Goal: Task Accomplishment & Management: Manage account settings

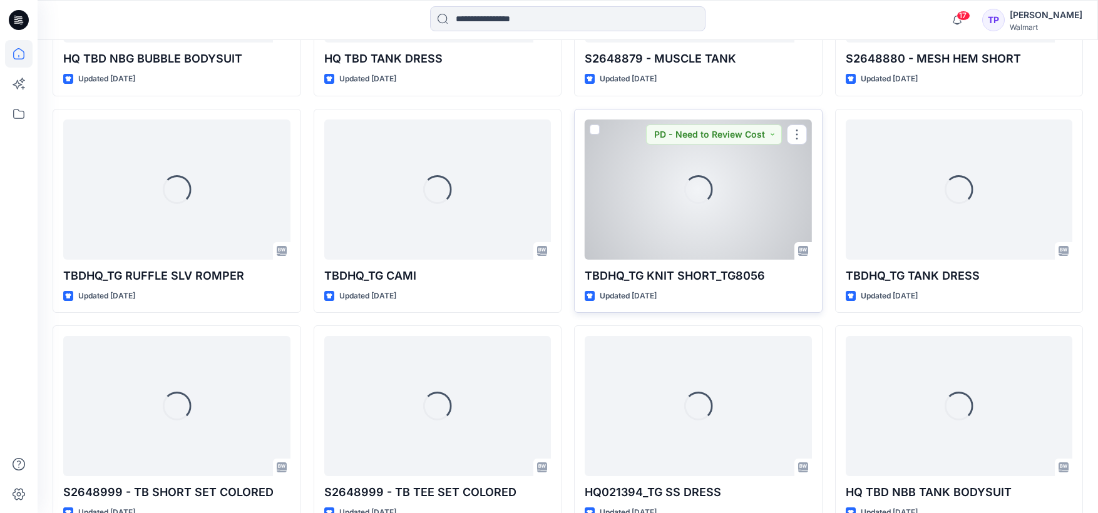
scroll to position [2047, 0]
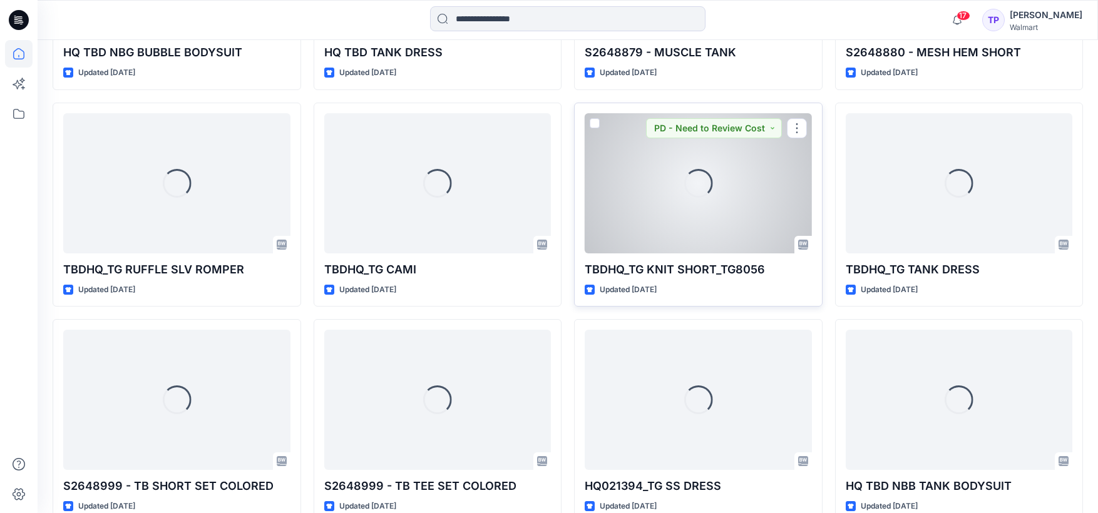
click at [650, 229] on div "Loading..." at bounding box center [697, 183] width 227 height 140
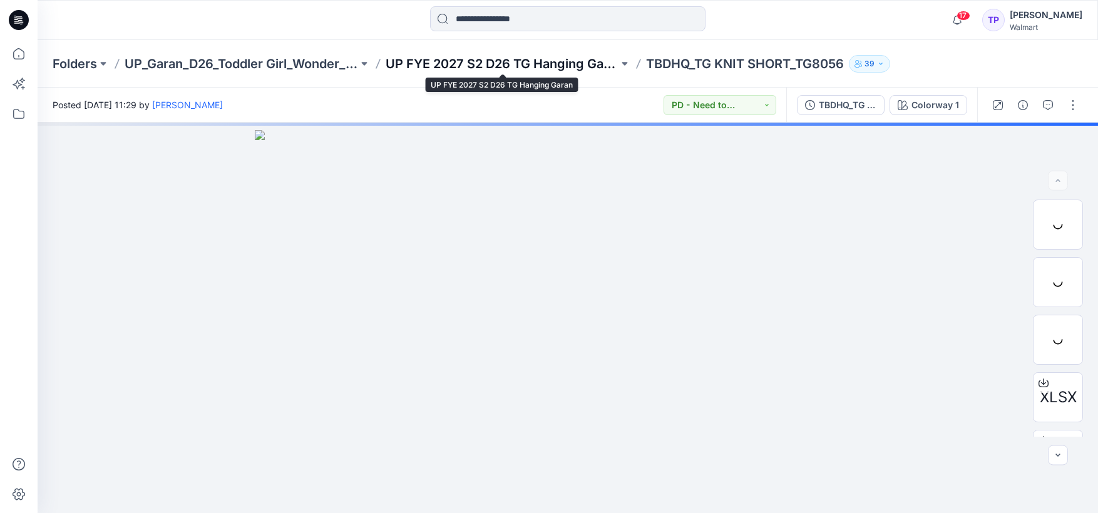
click at [439, 69] on p "UP FYE 2027 S2 D26 TG Hanging Garan" at bounding box center [501, 64] width 233 height 18
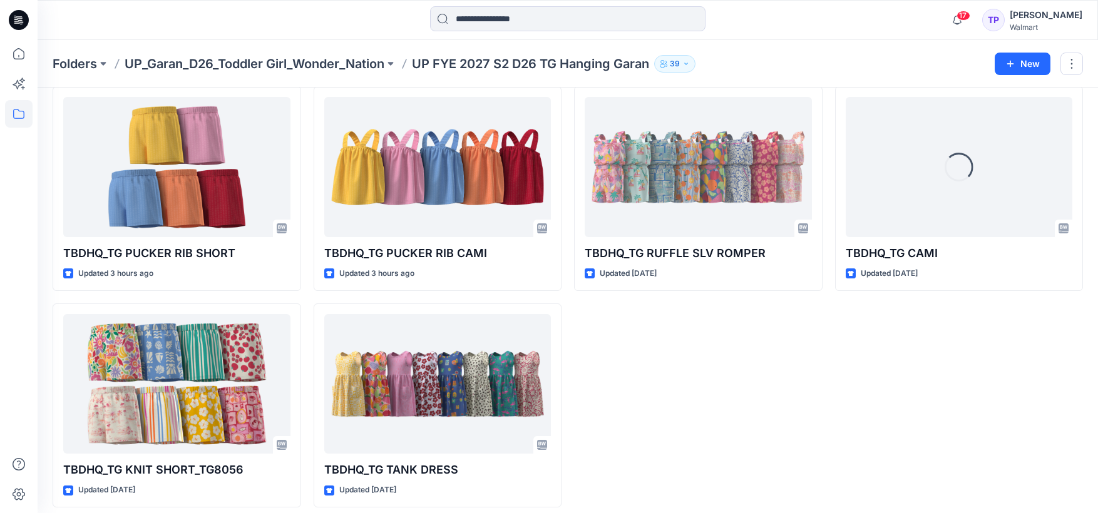
scroll to position [63, 0]
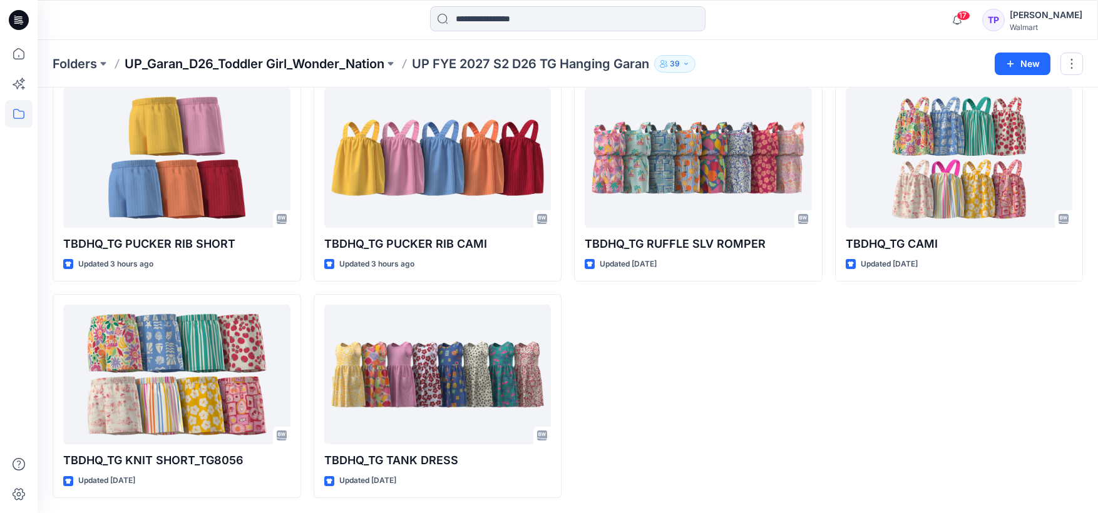
click at [369, 69] on p "UP_Garan_D26_Toddler Girl_Wonder_Nation" at bounding box center [255, 64] width 260 height 18
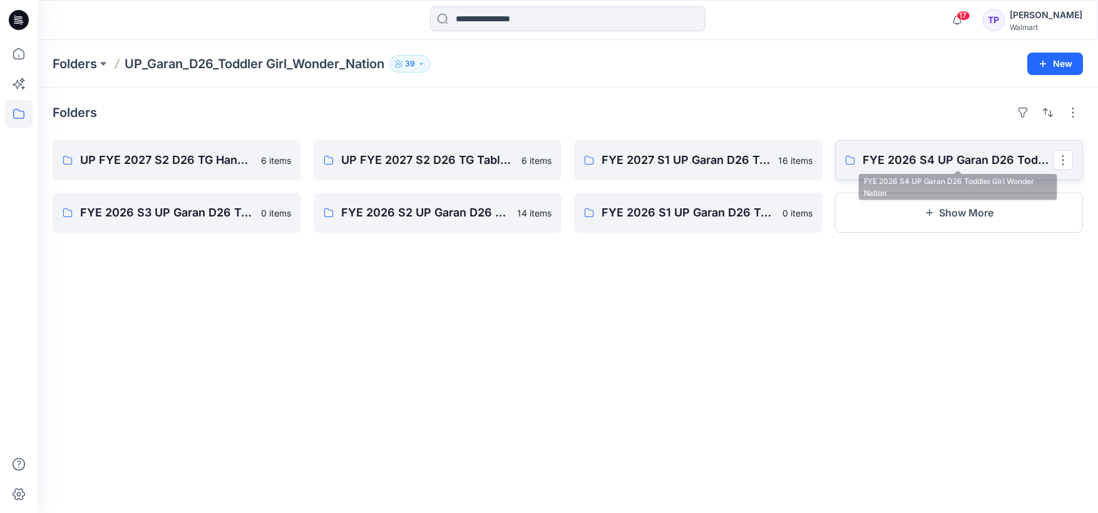
click at [941, 156] on p "FYE 2026 S4 UP Garan D26 Toddler Girl Wonder Nation" at bounding box center [957, 160] width 191 height 18
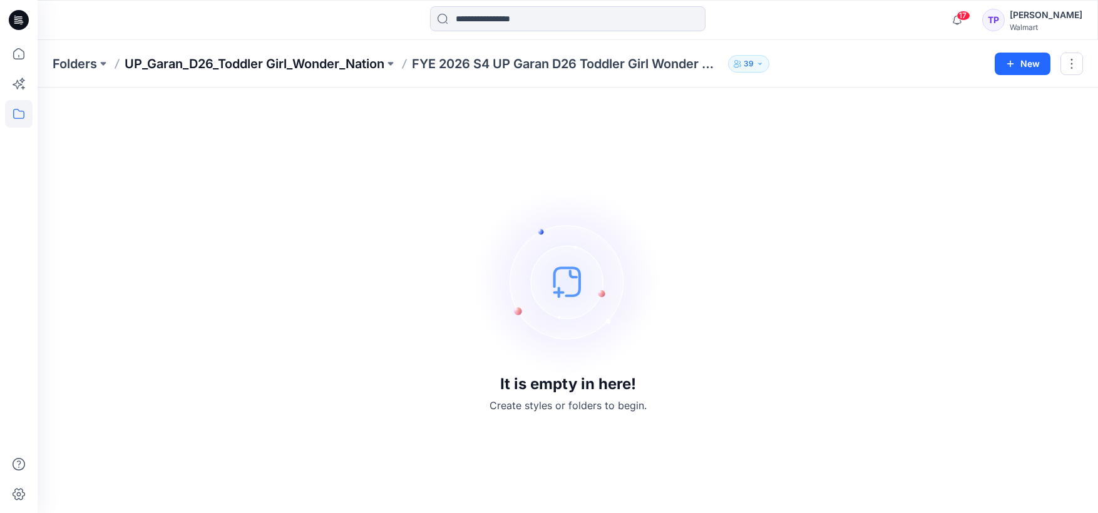
click at [318, 71] on p "UP_Garan_D26_Toddler Girl_Wonder_Nation" at bounding box center [255, 64] width 260 height 18
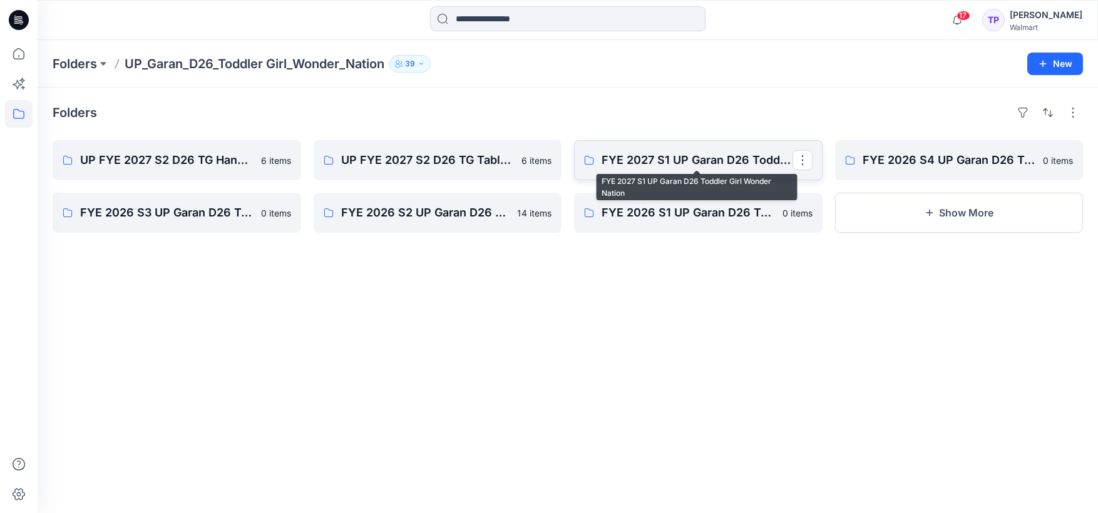
click at [676, 163] on p "FYE 2027 S1 UP Garan D26 Toddler Girl Wonder Nation" at bounding box center [696, 160] width 191 height 18
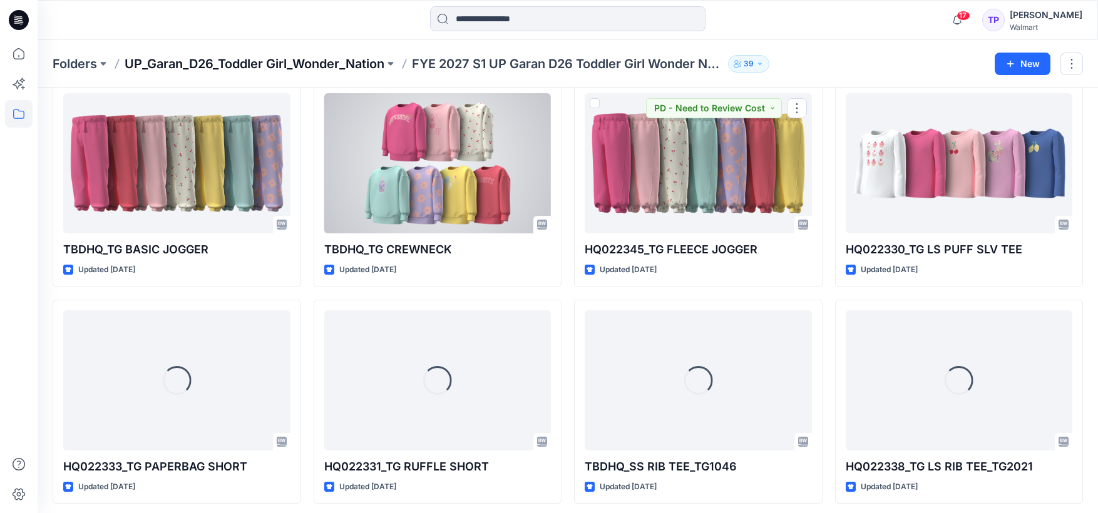
scroll to position [494, 0]
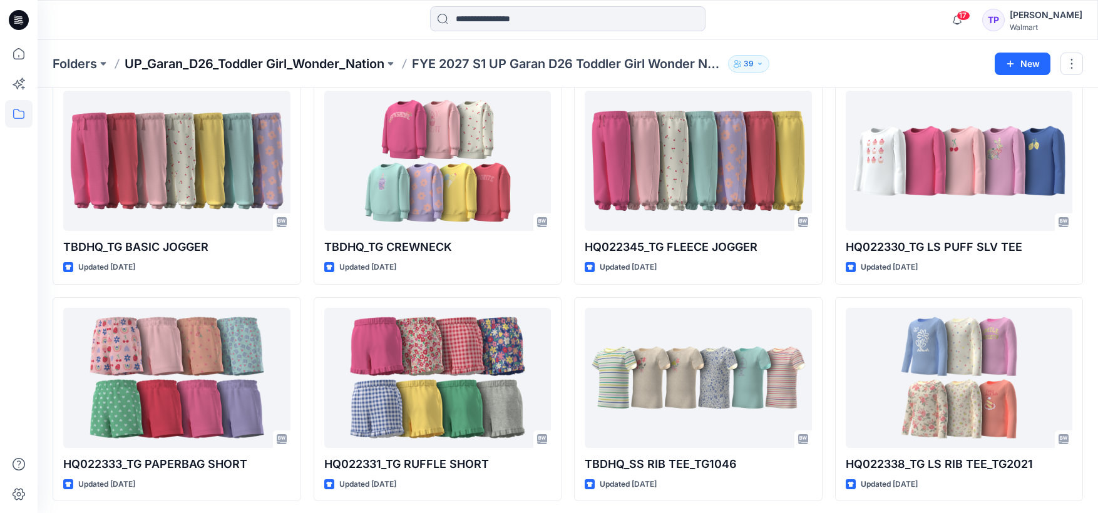
click at [358, 67] on p "UP_Garan_D26_Toddler Girl_Wonder_Nation" at bounding box center [255, 64] width 260 height 18
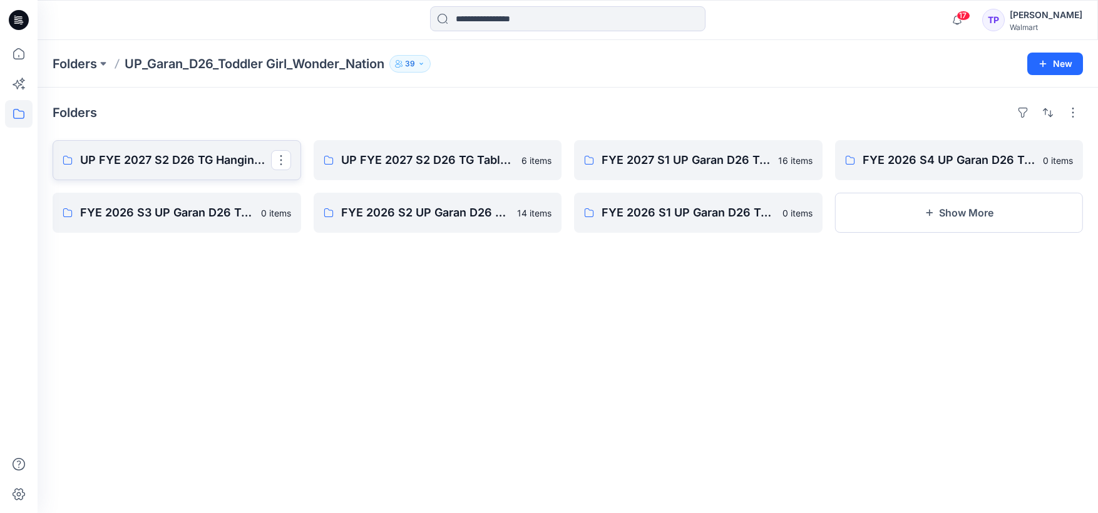
click at [217, 156] on p "UP FYE 2027 S2 D26 TG Hanging Garan" at bounding box center [175, 160] width 191 height 18
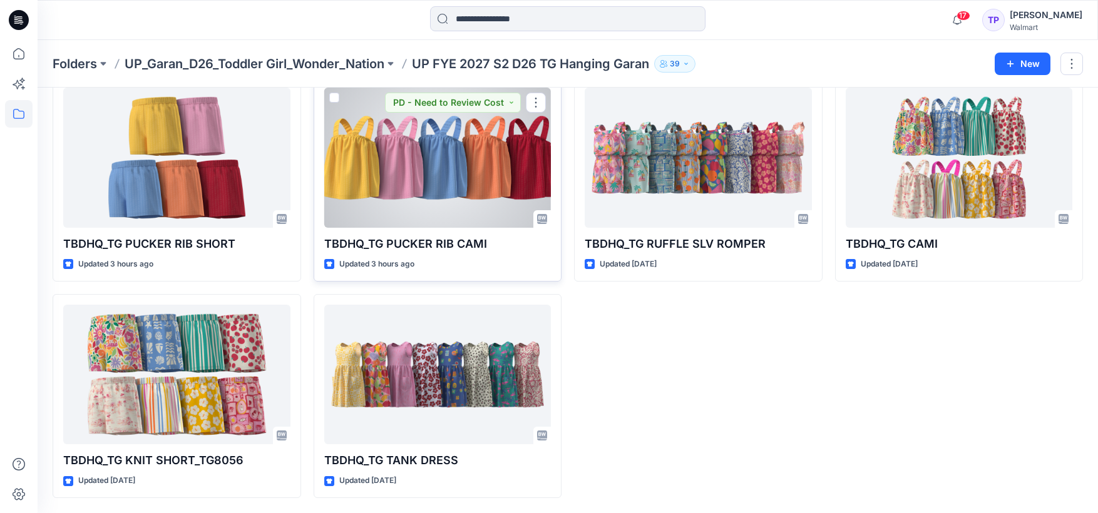
scroll to position [60, 0]
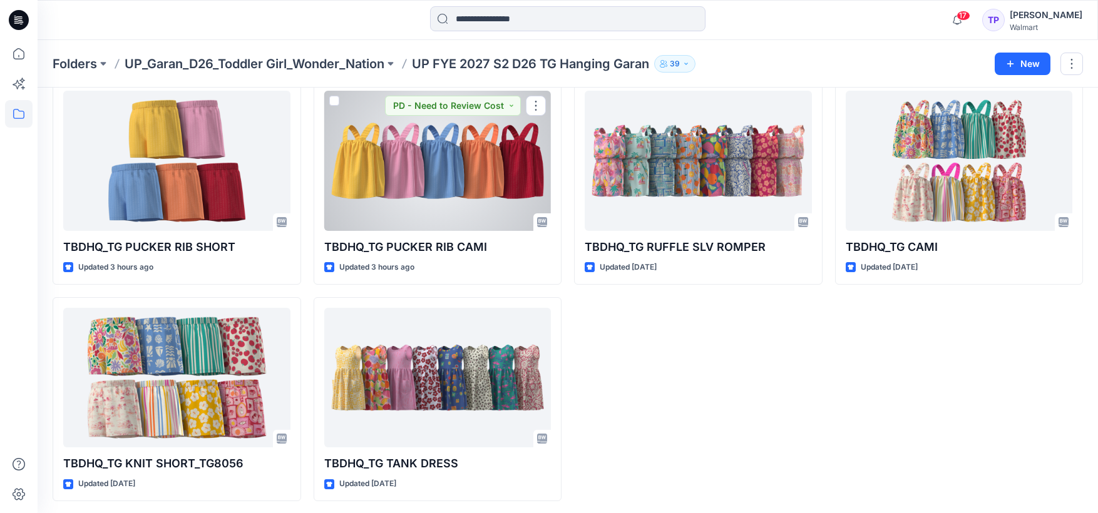
click at [431, 173] on div at bounding box center [437, 161] width 227 height 140
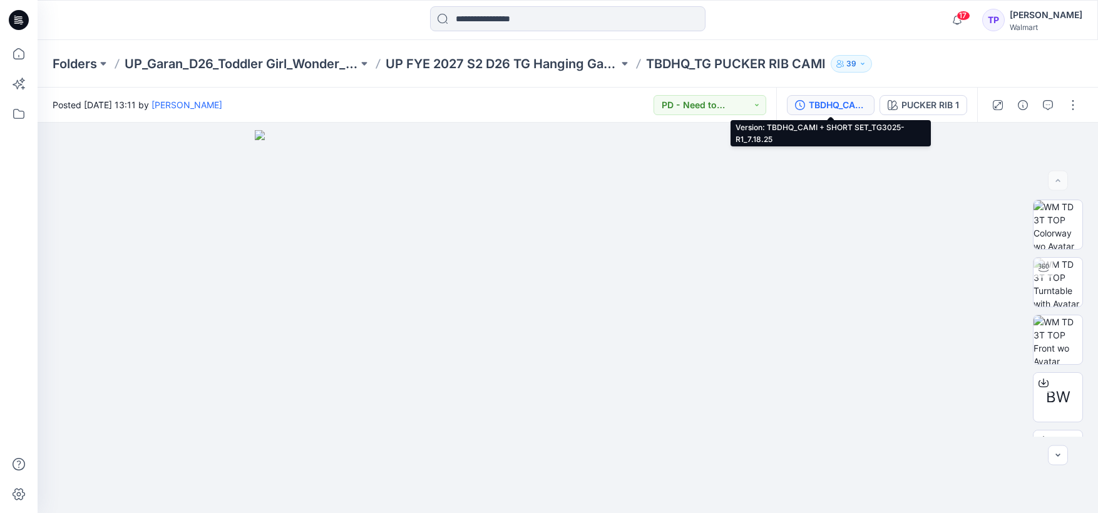
click at [843, 106] on div "TBDHQ_CAMI + SHORT SET_TG3025-R1_7.18.25" at bounding box center [838, 105] width 58 height 14
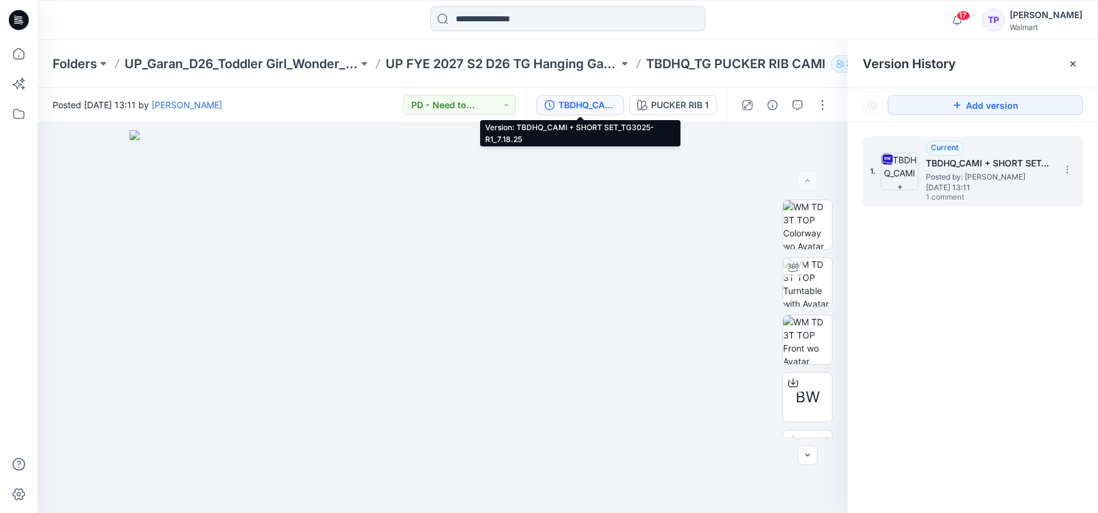
click at [961, 166] on h5 "TBDHQ_CAMI + SHORT SET_TG3025-R1_7.18.25" at bounding box center [988, 163] width 125 height 15
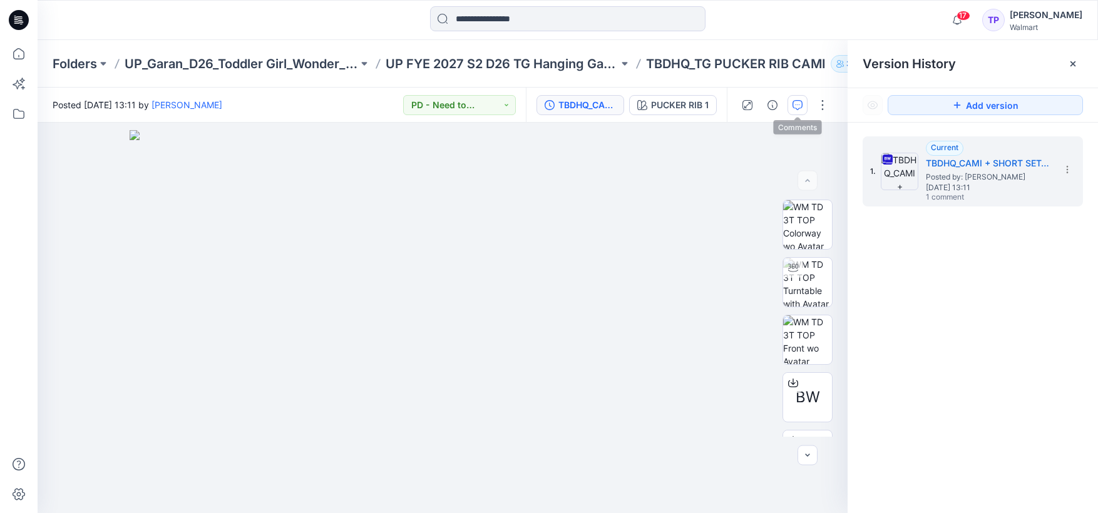
click at [797, 111] on button "button" at bounding box center [797, 105] width 20 height 20
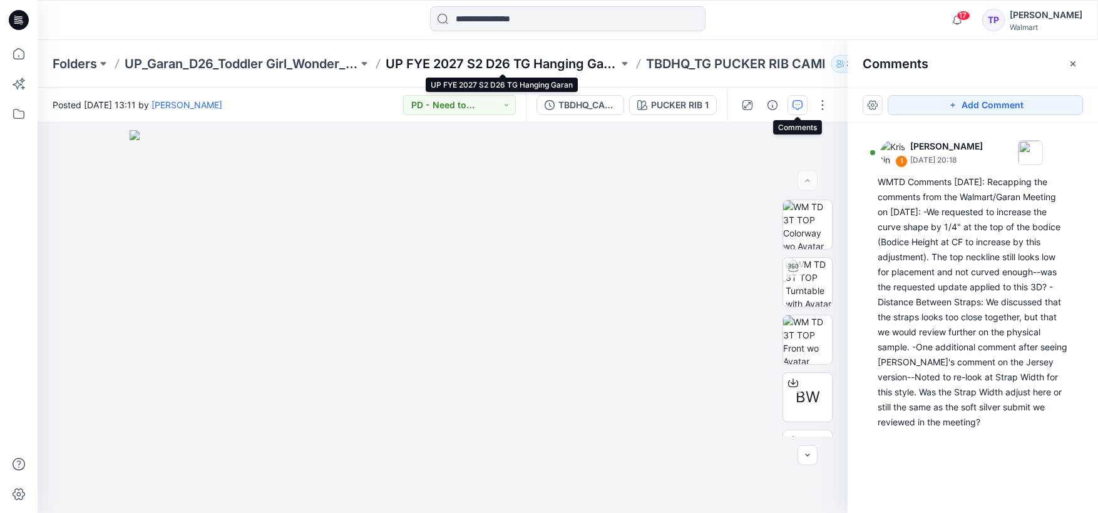
click at [473, 62] on p "UP FYE 2027 S2 D26 TG Hanging Garan" at bounding box center [501, 64] width 233 height 18
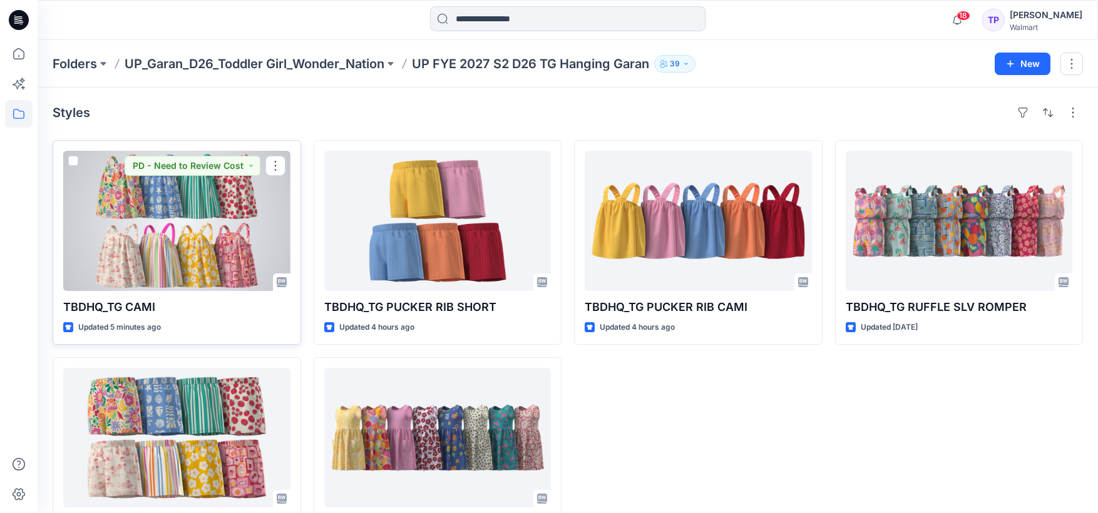
click at [150, 230] on div at bounding box center [176, 221] width 227 height 140
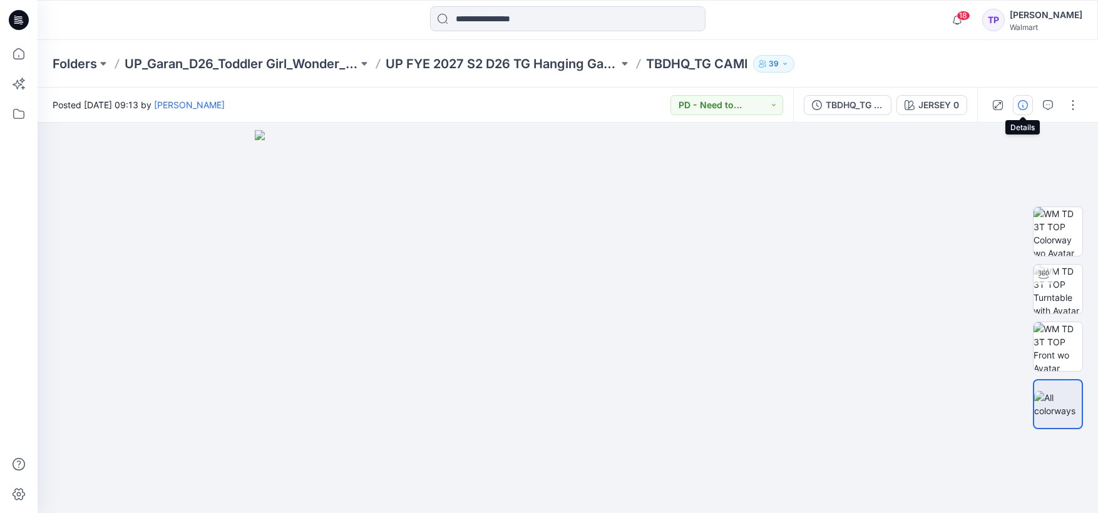
click at [1026, 104] on icon "button" at bounding box center [1023, 105] width 10 height 10
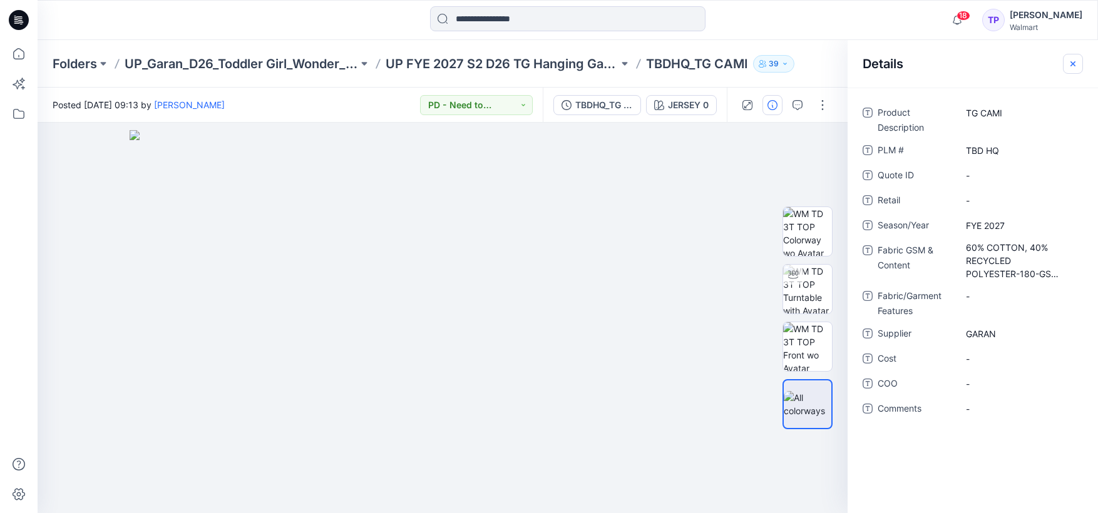
click at [1073, 63] on icon "button" at bounding box center [1072, 63] width 5 height 5
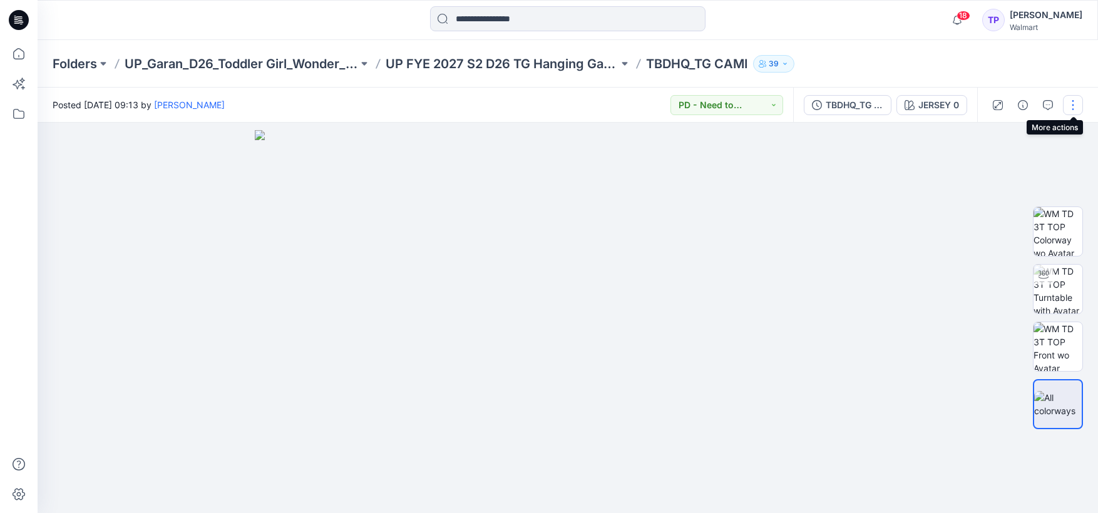
click at [1074, 107] on button "button" at bounding box center [1073, 105] width 20 height 20
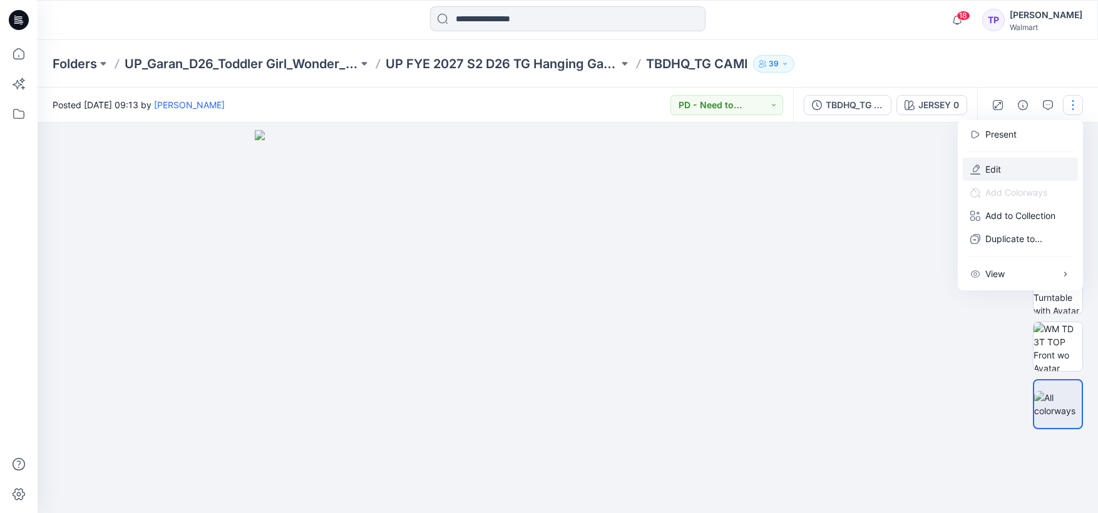
click at [982, 169] on button "Edit" at bounding box center [1019, 169] width 115 height 23
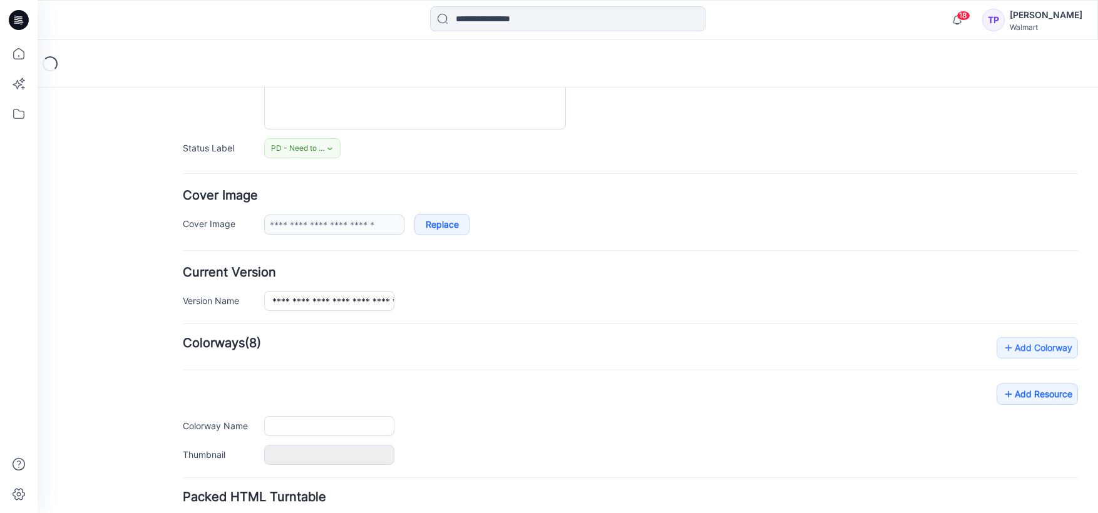
type input "**********"
type input "********"
type input "**********"
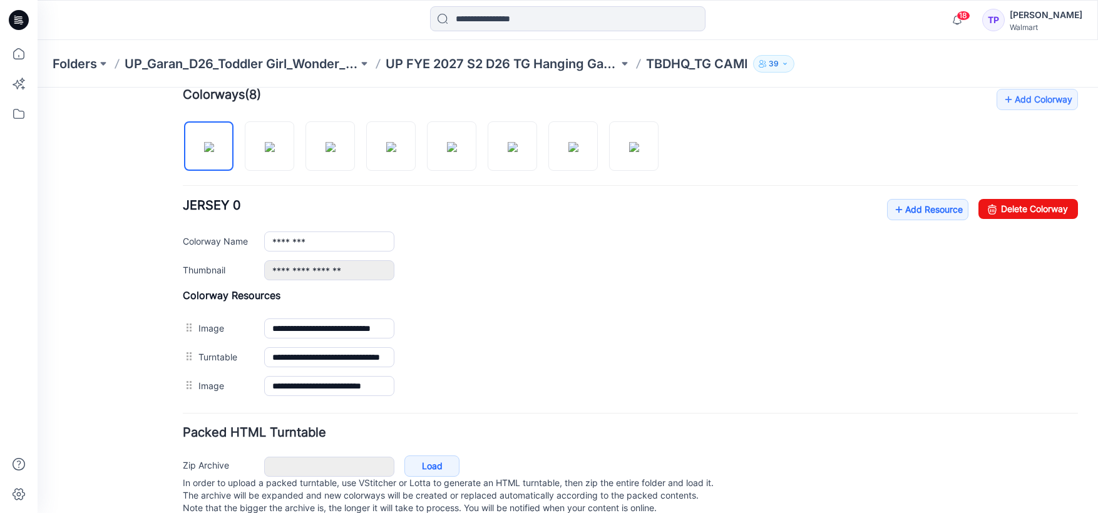
scroll to position [421, 0]
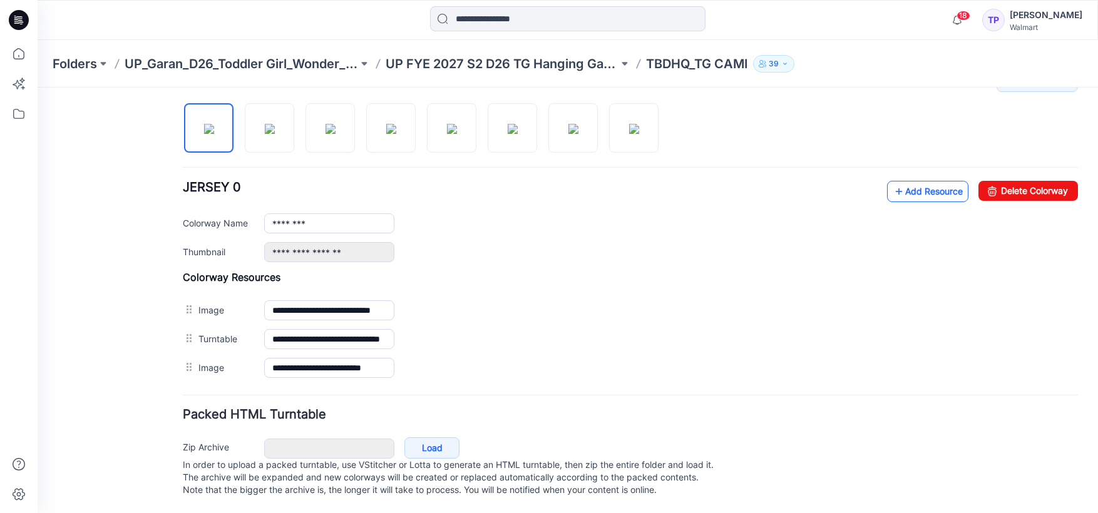
click at [912, 186] on link "Add Resource" at bounding box center [927, 191] width 81 height 21
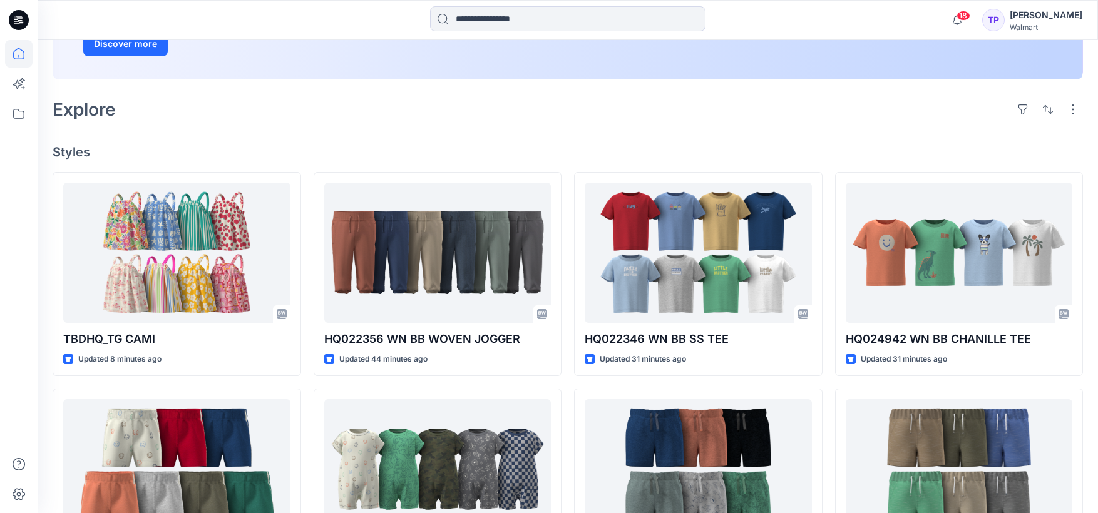
scroll to position [244, 0]
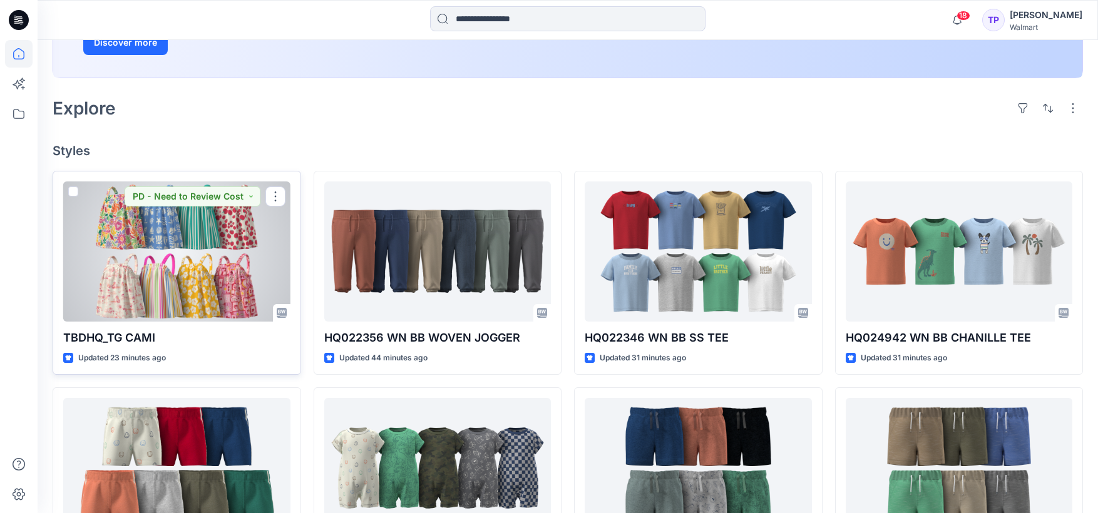
click at [220, 227] on div at bounding box center [176, 251] width 227 height 140
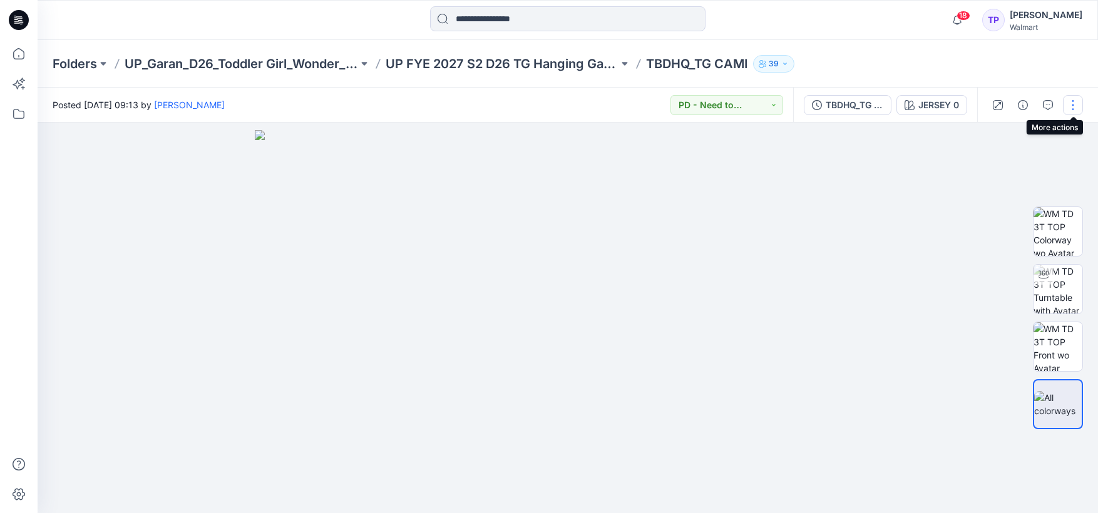
click at [1069, 111] on button "button" at bounding box center [1073, 105] width 20 height 20
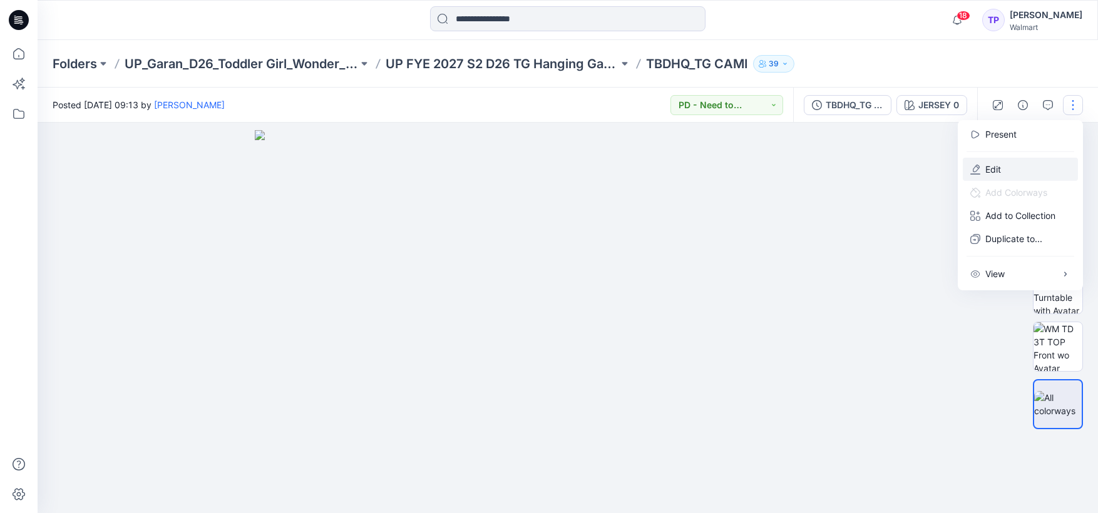
click at [1039, 169] on button "Edit" at bounding box center [1019, 169] width 115 height 23
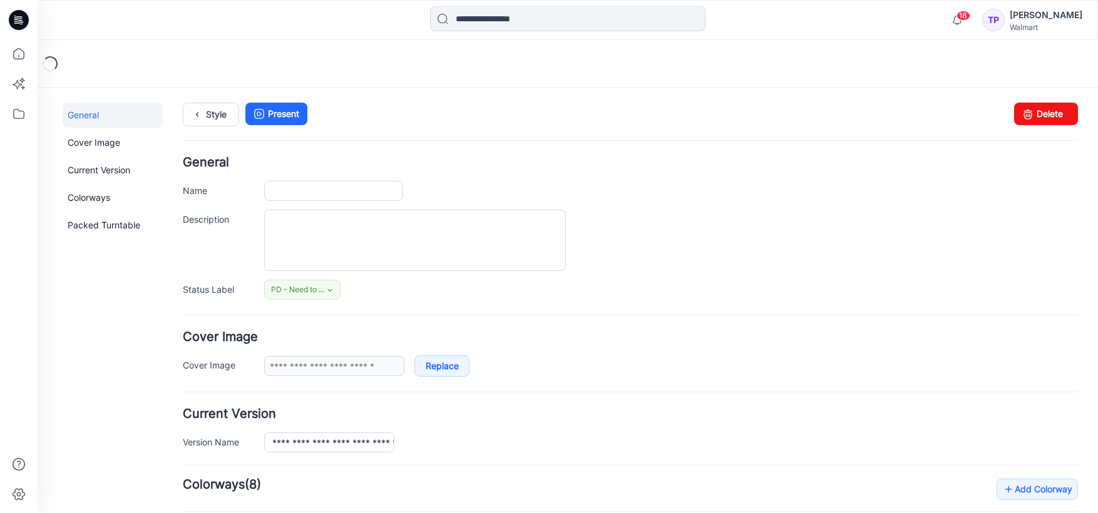
type input "**********"
type input "********"
type input "**********"
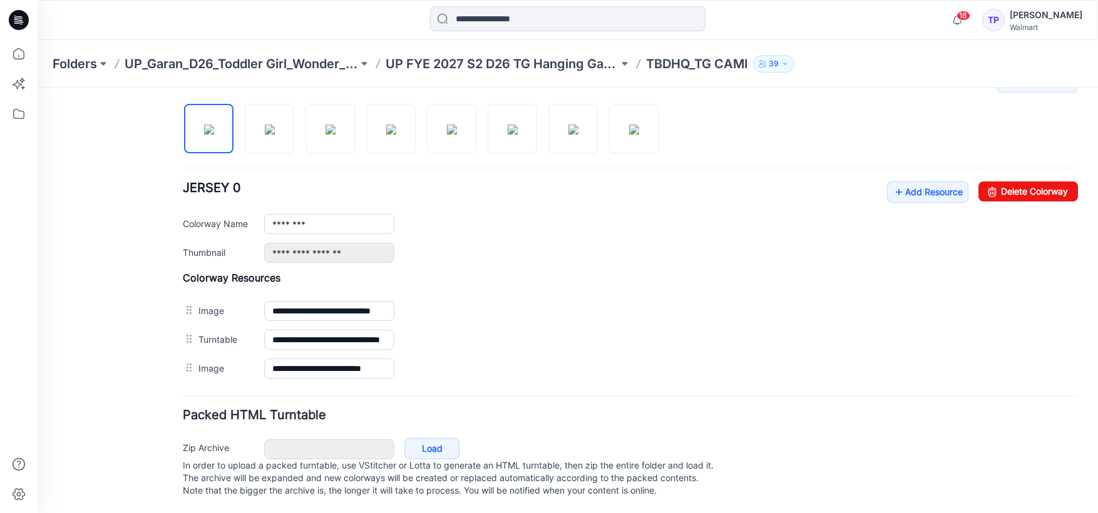
scroll to position [421, 0]
click at [914, 188] on link "Add Resource" at bounding box center [927, 191] width 81 height 21
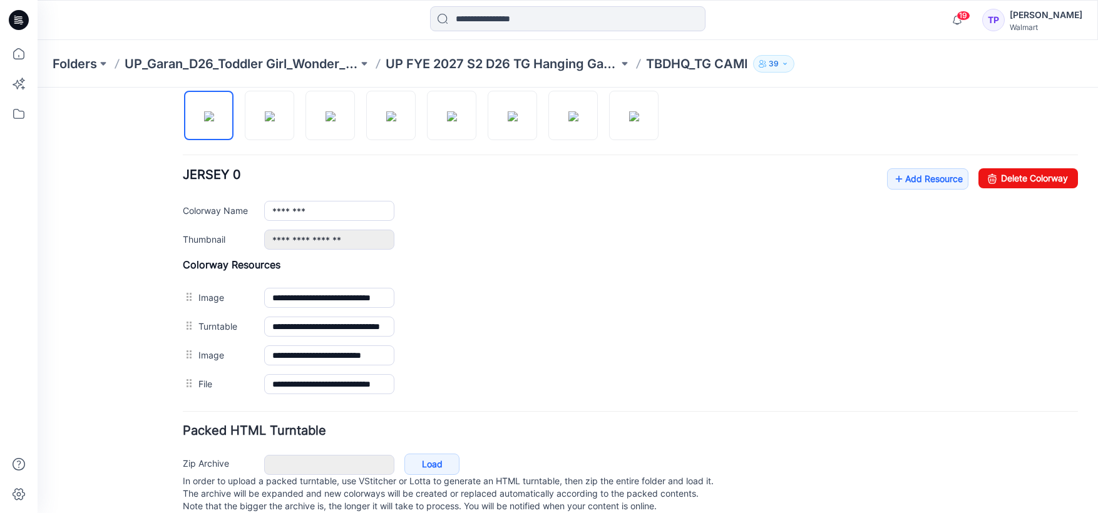
click at [482, 72] on div "Folders UP_Garan_D26_Toddler Girl_Wonder_Nation UP FYE 2027 S2 D26 TG Hanging G…" at bounding box center [568, 64] width 1060 height 48
click at [479, 64] on p "UP FYE 2027 S2 D26 TG Hanging Garan" at bounding box center [501, 64] width 233 height 18
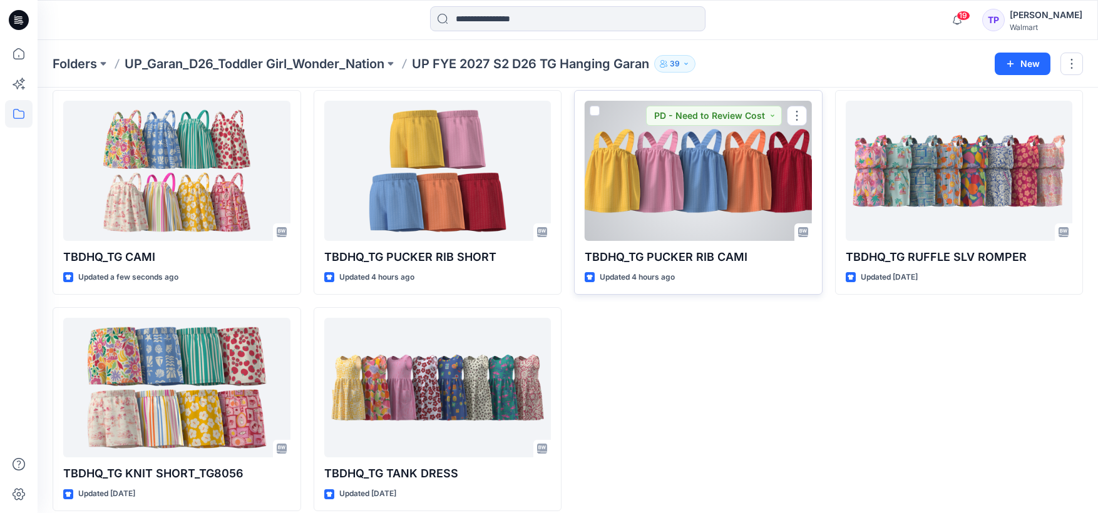
scroll to position [63, 0]
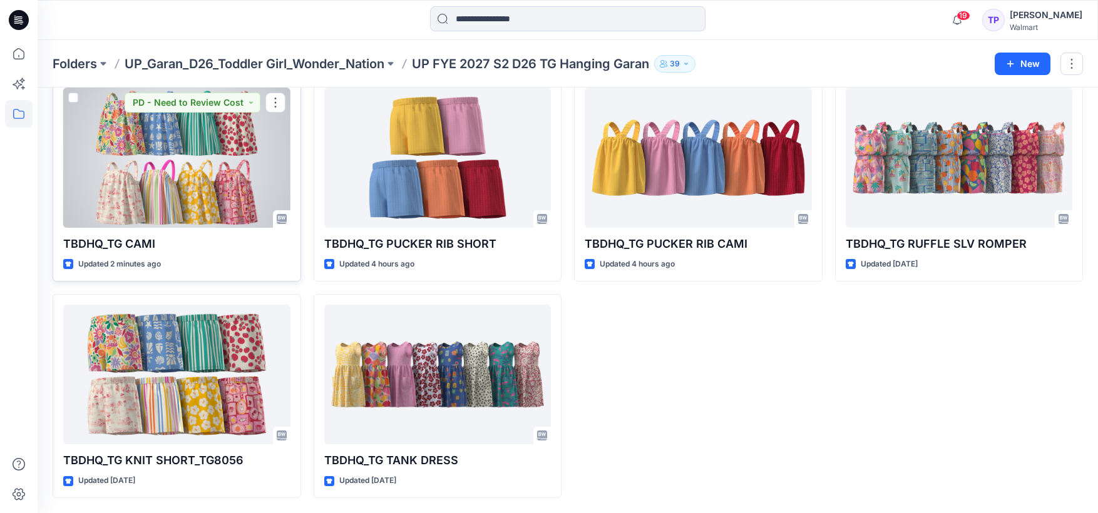
click at [213, 187] on div at bounding box center [176, 158] width 227 height 140
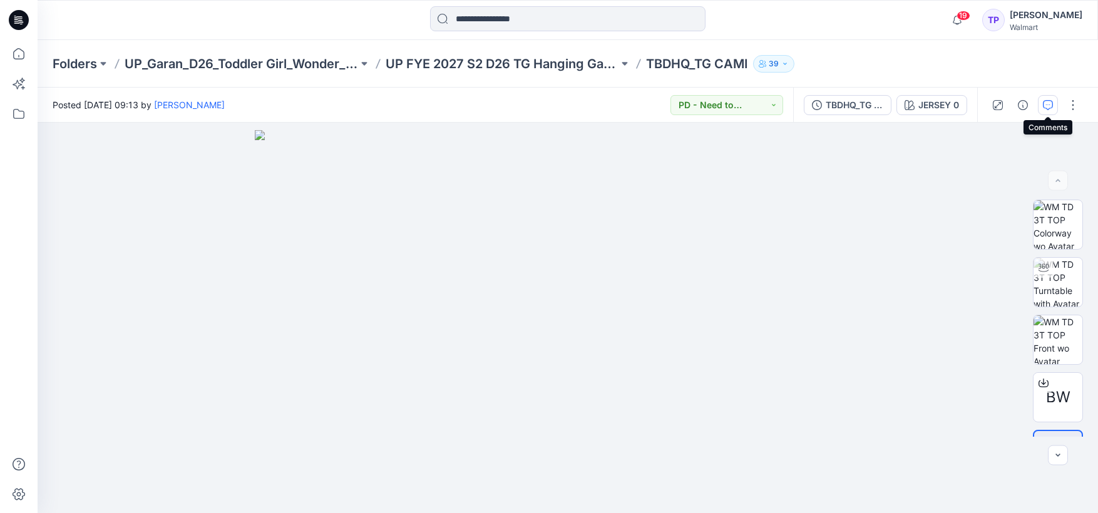
click at [1054, 105] on button "button" at bounding box center [1048, 105] width 20 height 20
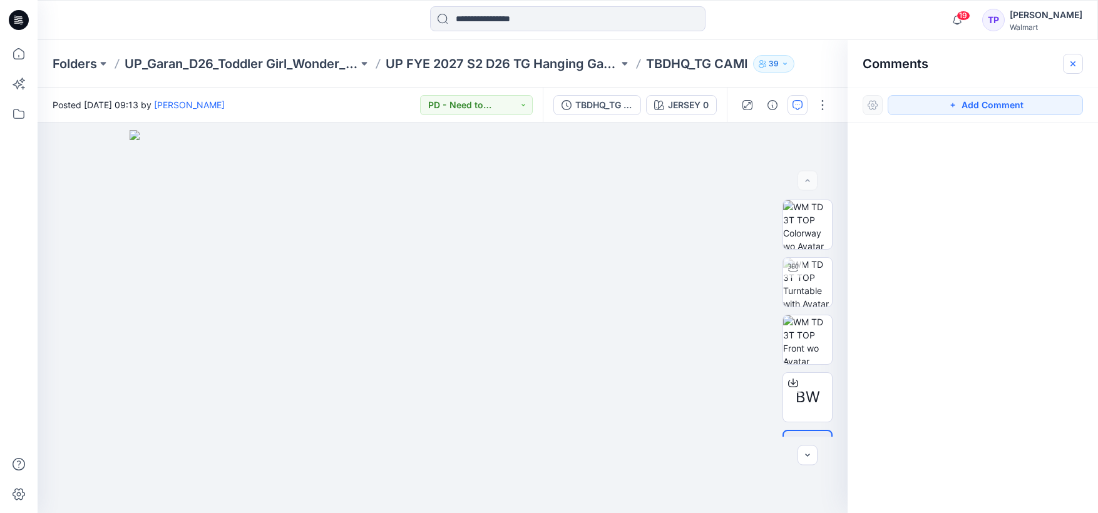
click at [1075, 66] on icon "button" at bounding box center [1073, 64] width 10 height 10
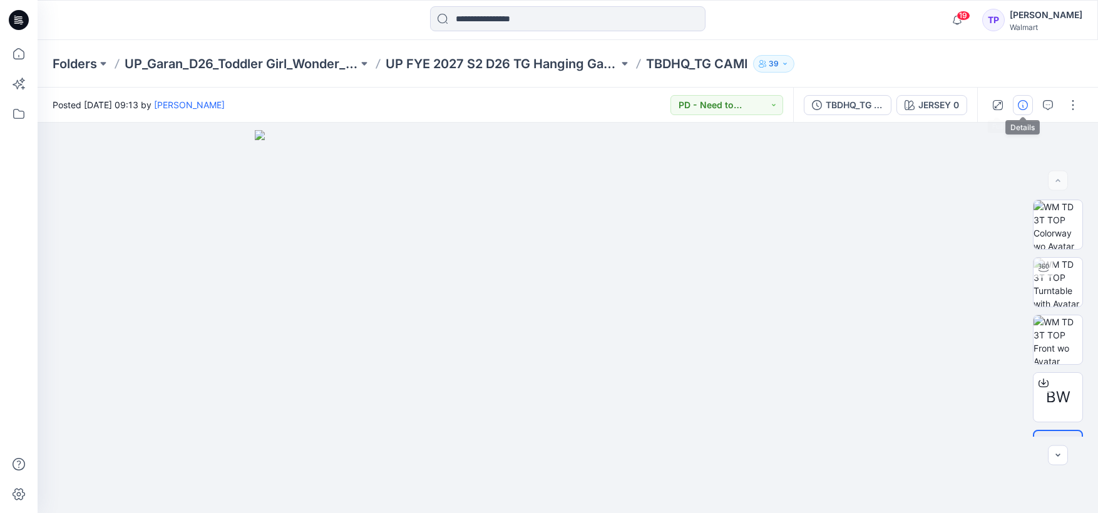
click at [1028, 107] on button "button" at bounding box center [1023, 105] width 20 height 20
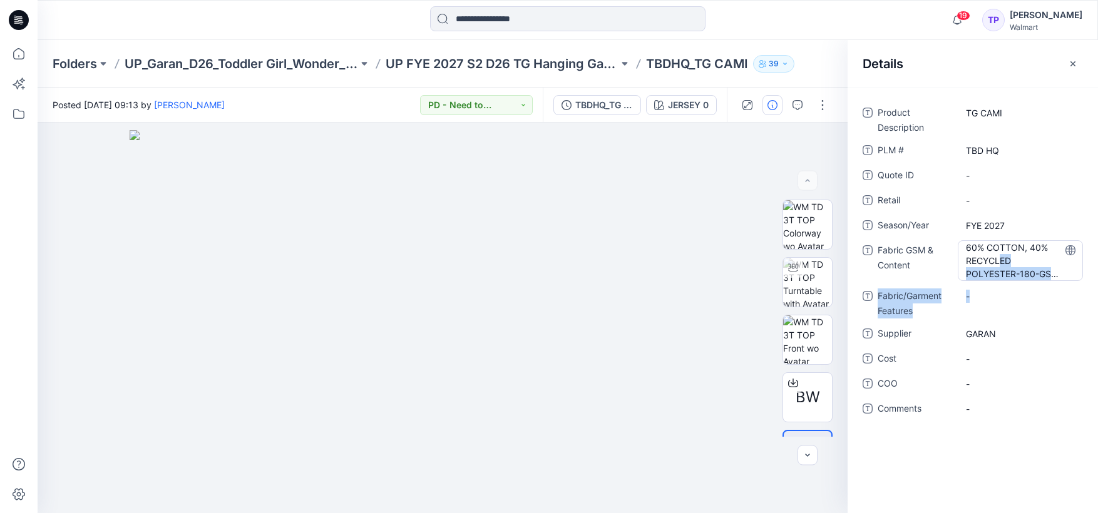
drag, startPoint x: 1013, startPoint y: 268, endPoint x: 1041, endPoint y: 278, distance: 29.9
click at [1044, 285] on div "Product Description TG CAMI PLM # TBD HQ Quote ID - Retail - Season/Year FYE 20…" at bounding box center [972, 268] width 220 height 331
click at [1041, 272] on Content "60% COTTON, 40% RECYCLED POLYESTER-180-GSM JERSEY" at bounding box center [1020, 260] width 109 height 39
click at [1039, 268] on textarea "**********" at bounding box center [1019, 259] width 125 height 39
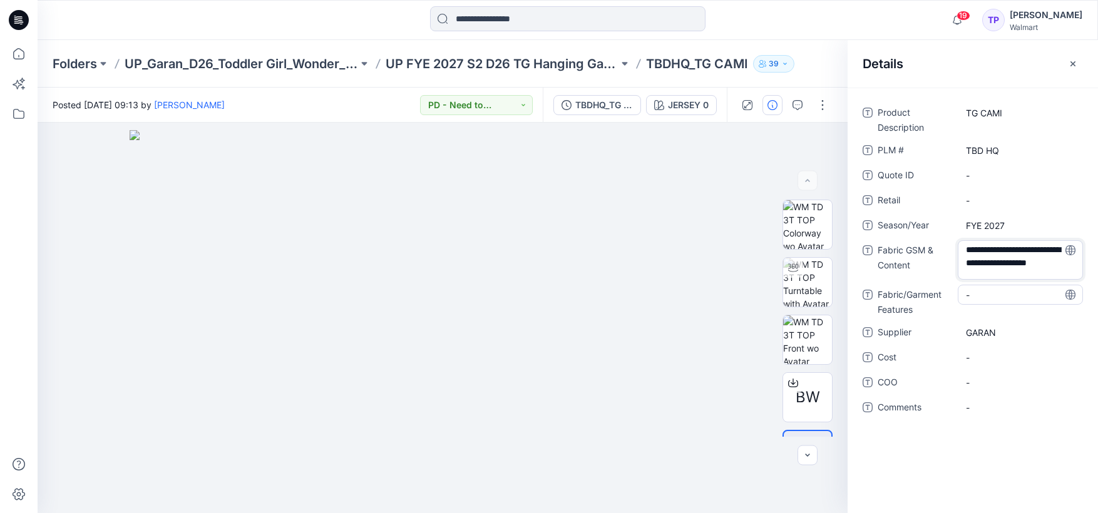
drag, startPoint x: 1047, startPoint y: 270, endPoint x: 1067, endPoint y: 287, distance: 25.8
click at [1067, 287] on div "**********" at bounding box center [972, 268] width 220 height 330
click at [496, 56] on p "UP FYE 2027 S2 D26 TG Hanging Garan" at bounding box center [501, 64] width 233 height 18
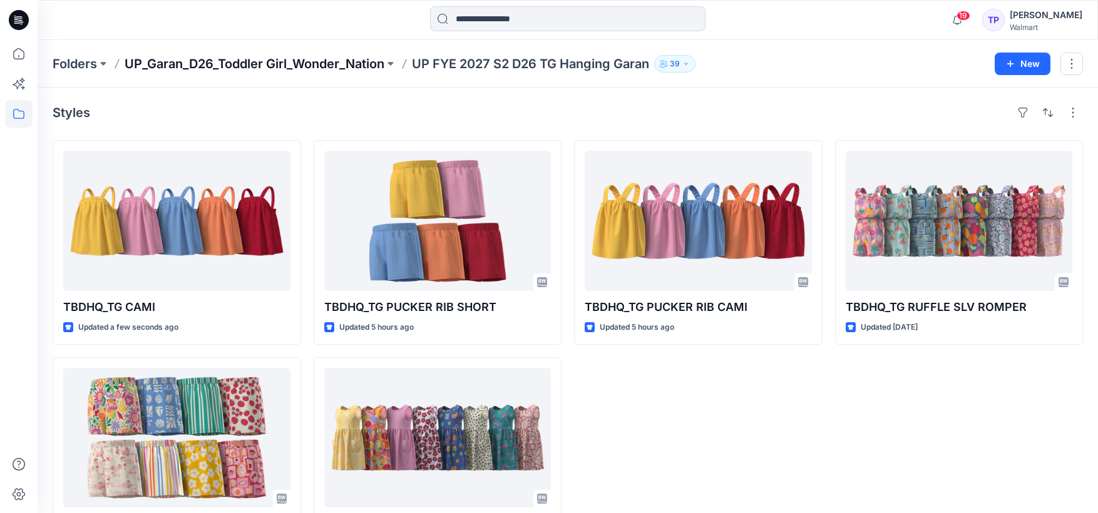
click at [303, 70] on p "UP_Garan_D26_Toddler Girl_Wonder_Nation" at bounding box center [255, 64] width 260 height 18
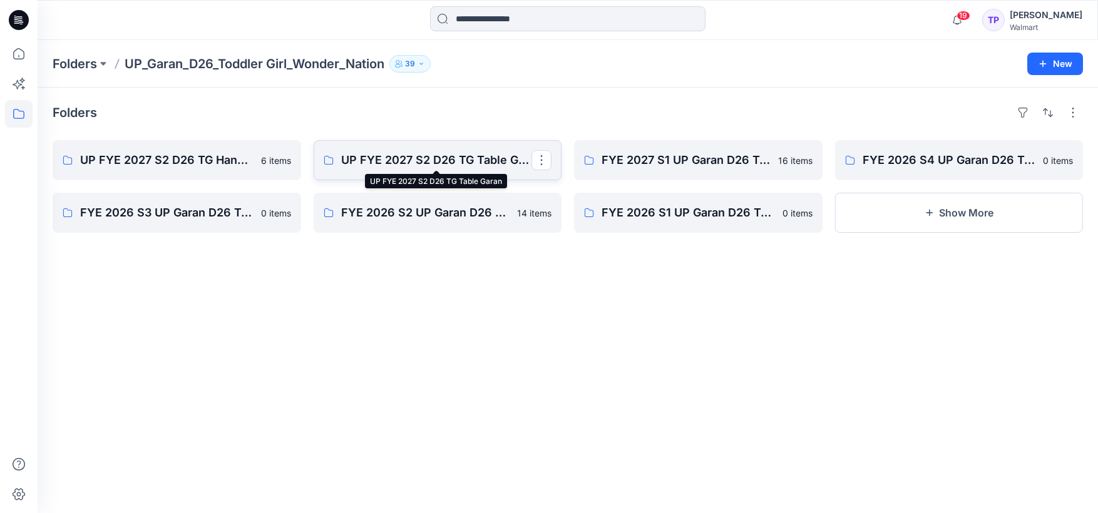
click at [419, 157] on p "UP FYE 2027 S2 D26 TG Table Garan" at bounding box center [436, 160] width 191 height 18
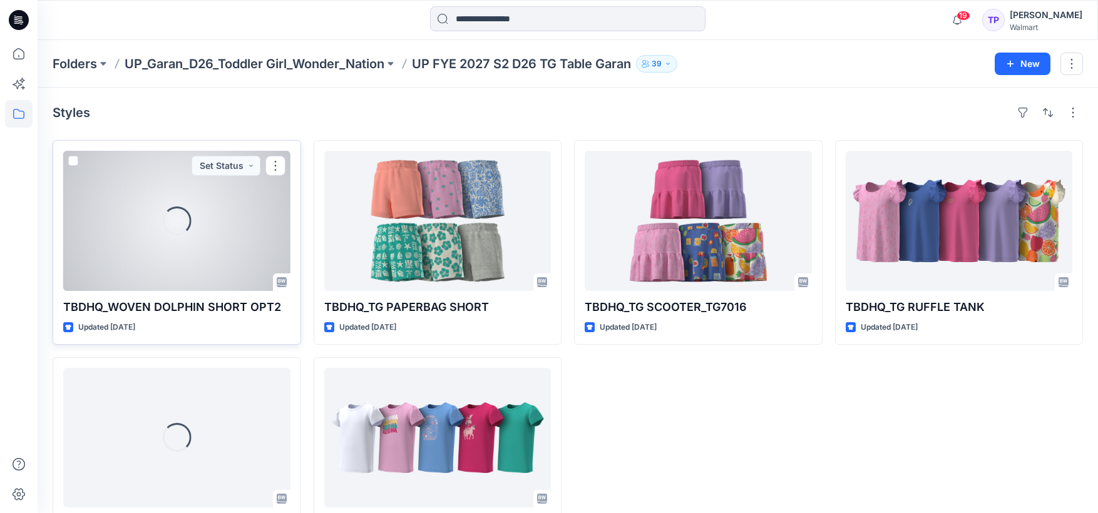
click at [242, 248] on div "Loading..." at bounding box center [176, 221] width 227 height 140
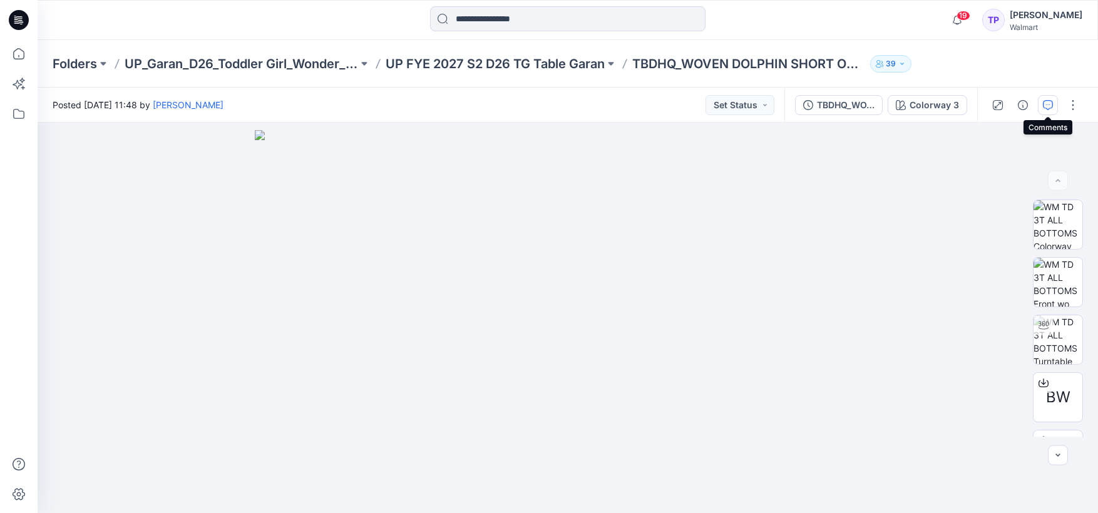
click at [1054, 105] on button "button" at bounding box center [1048, 105] width 20 height 20
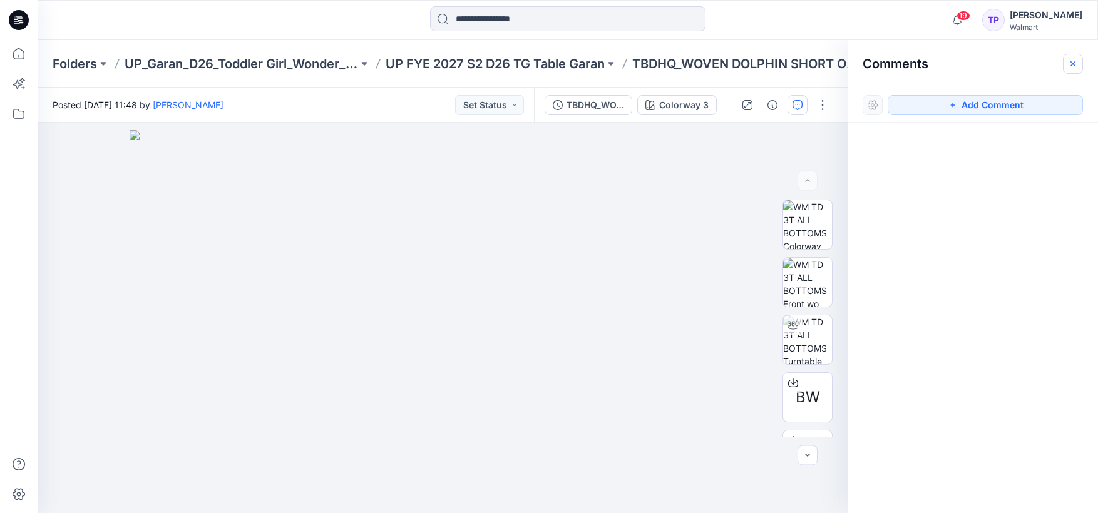
click at [1069, 68] on icon "button" at bounding box center [1073, 64] width 10 height 10
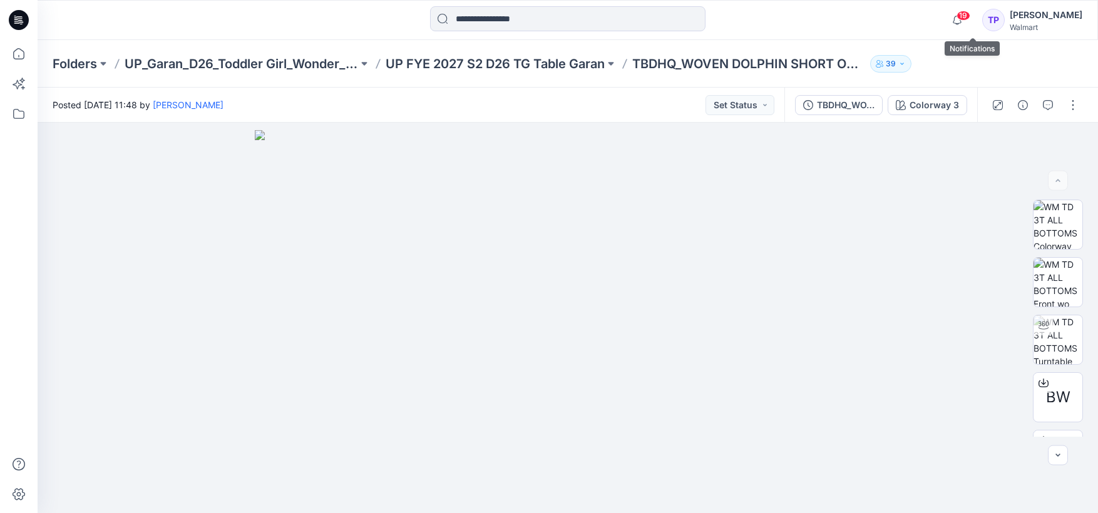
click at [970, 16] on span "19" at bounding box center [963, 16] width 14 height 10
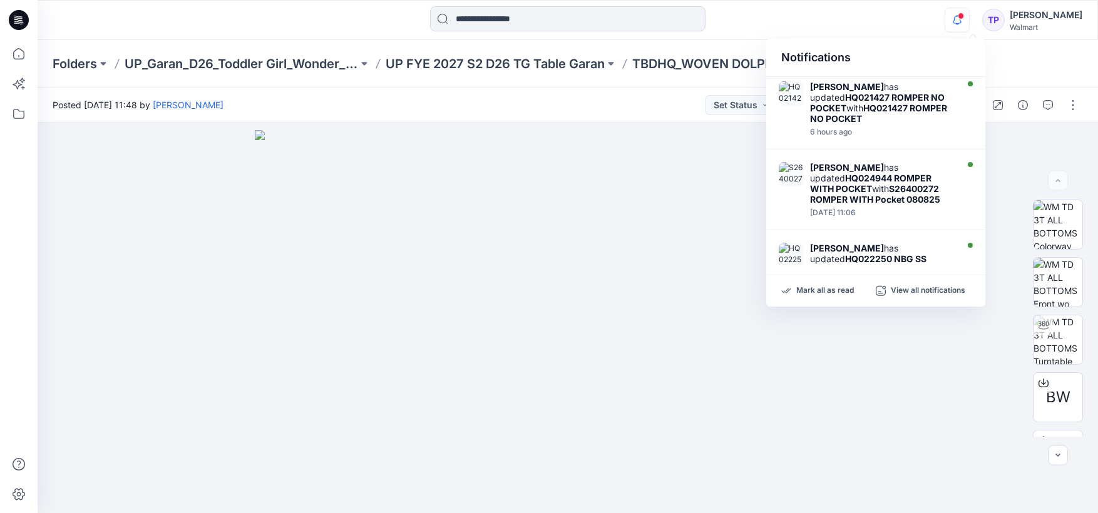
scroll to position [630, 0]
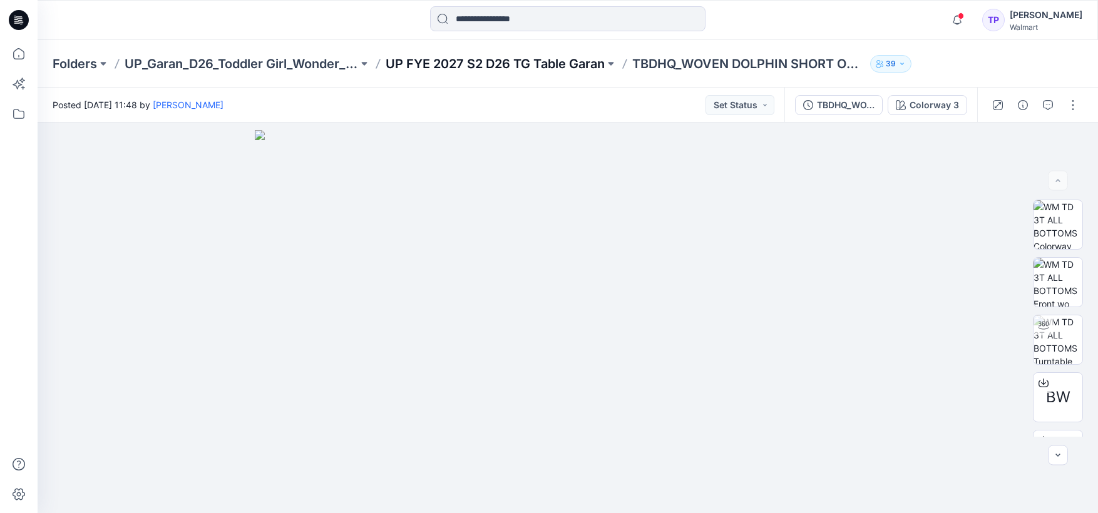
click at [521, 64] on p "UP FYE 2027 S2 D26 TG Table Garan" at bounding box center [494, 64] width 219 height 18
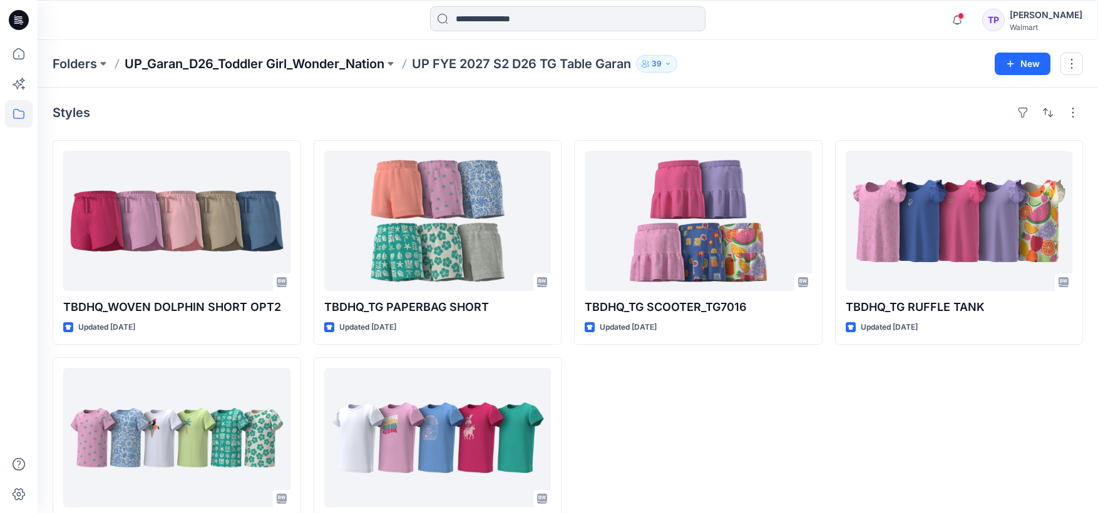
click at [302, 63] on p "UP_Garan_D26_Toddler Girl_Wonder_Nation" at bounding box center [255, 64] width 260 height 18
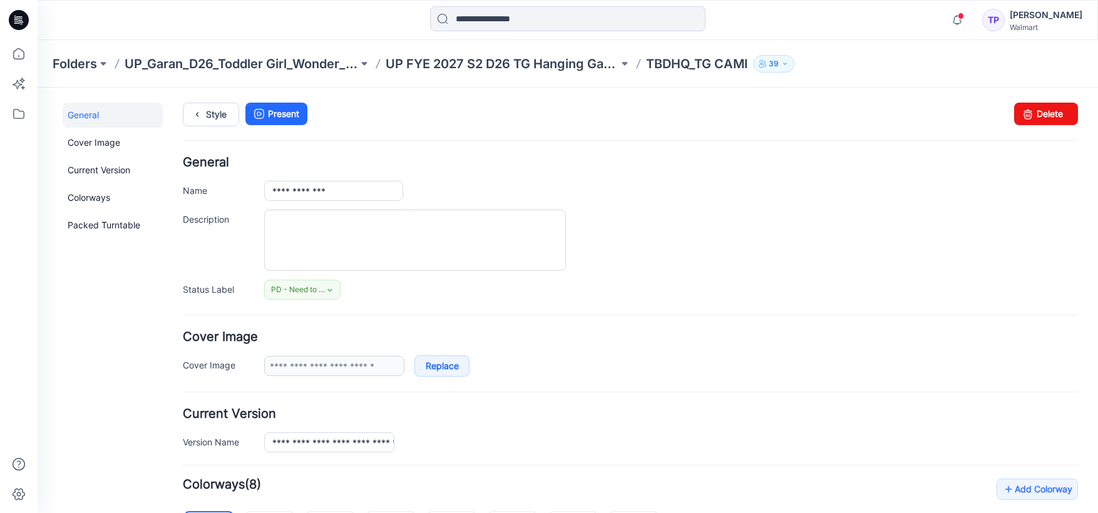
scroll to position [421, 0]
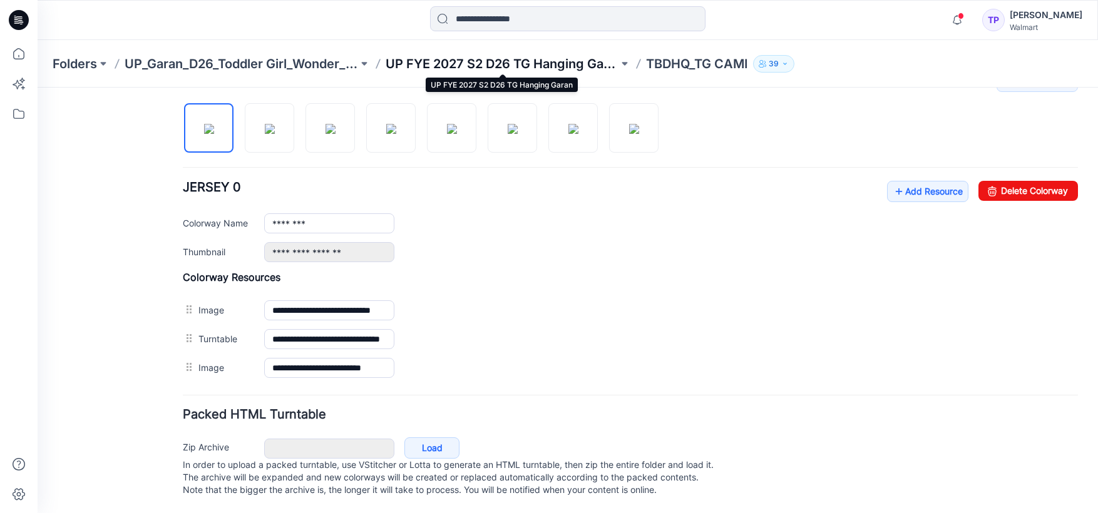
click at [549, 60] on p "UP FYE 2027 S2 D26 TG Hanging Garan" at bounding box center [501, 64] width 233 height 18
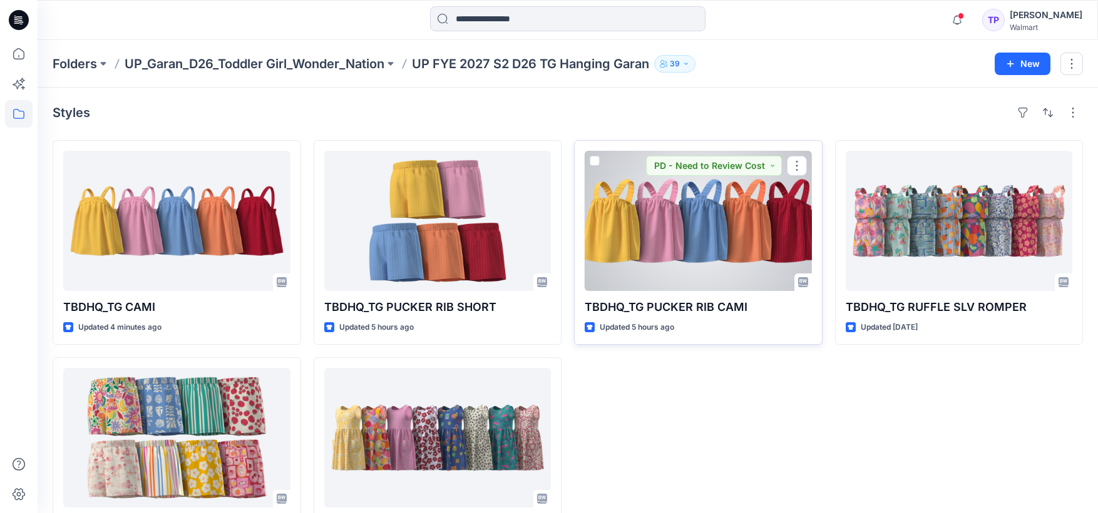
click at [729, 242] on div at bounding box center [697, 221] width 227 height 140
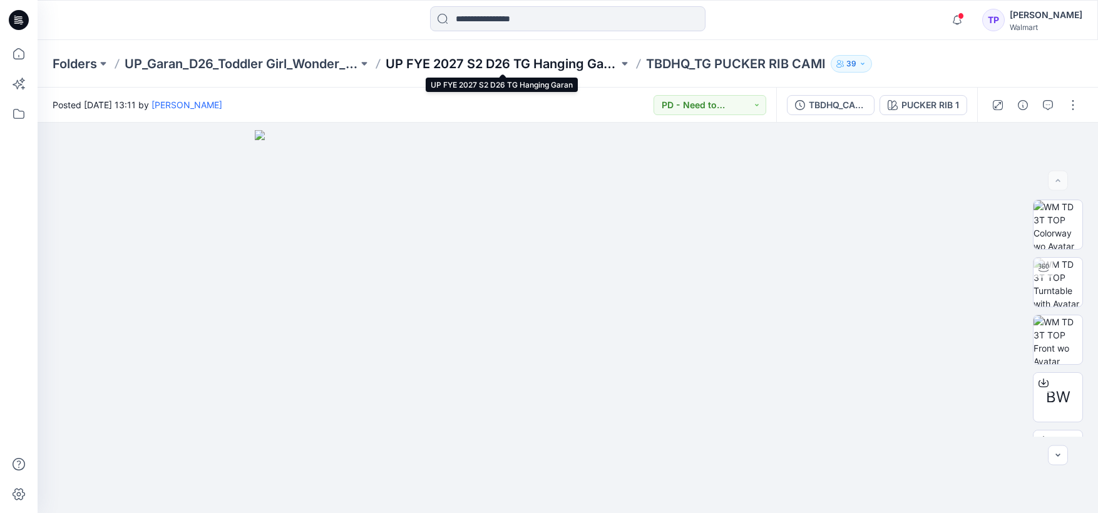
click at [549, 61] on p "UP FYE 2027 S2 D26 TG Hanging Garan" at bounding box center [501, 64] width 233 height 18
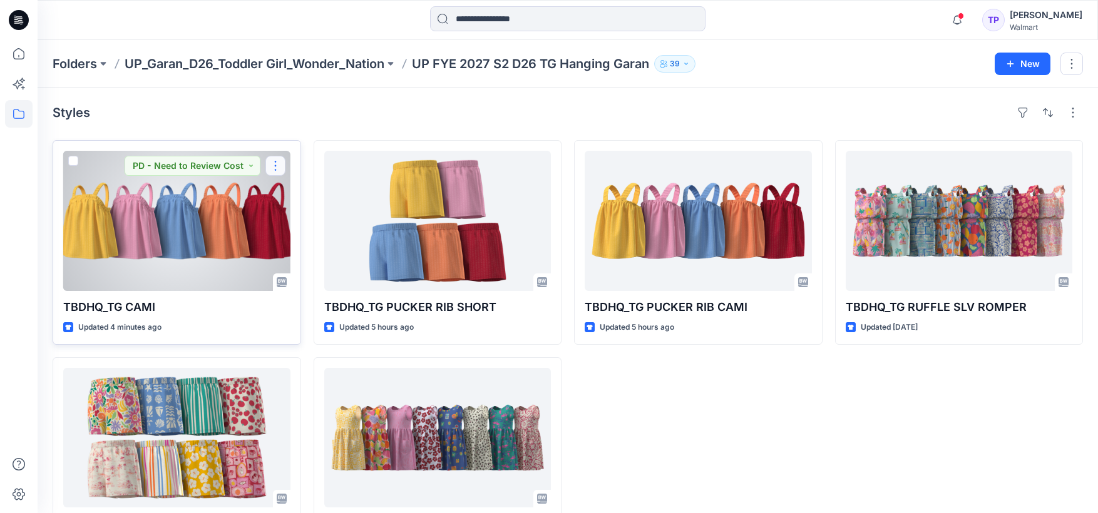
click at [273, 163] on button "button" at bounding box center [275, 166] width 20 height 20
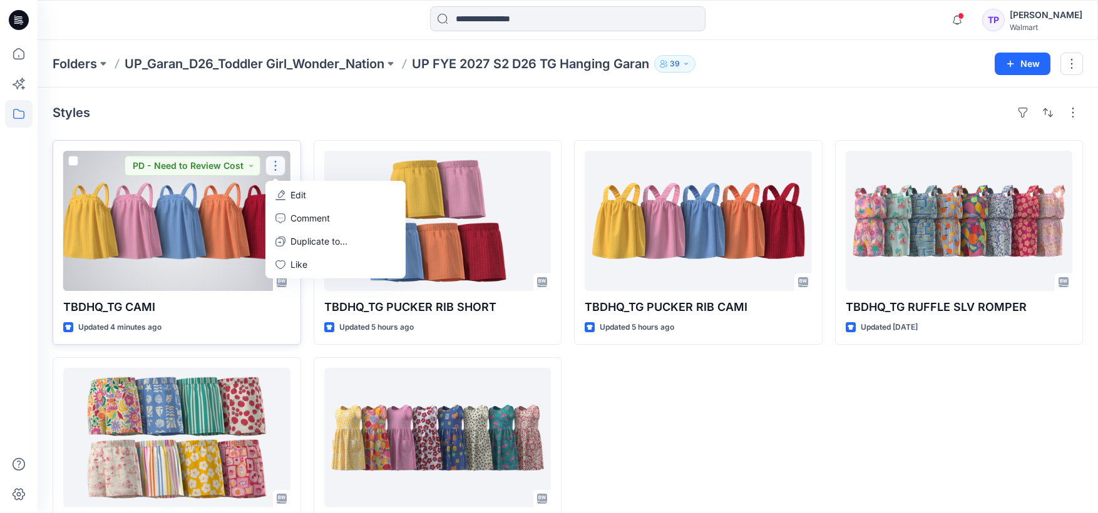
click at [300, 198] on p "Edit" at bounding box center [298, 194] width 16 height 13
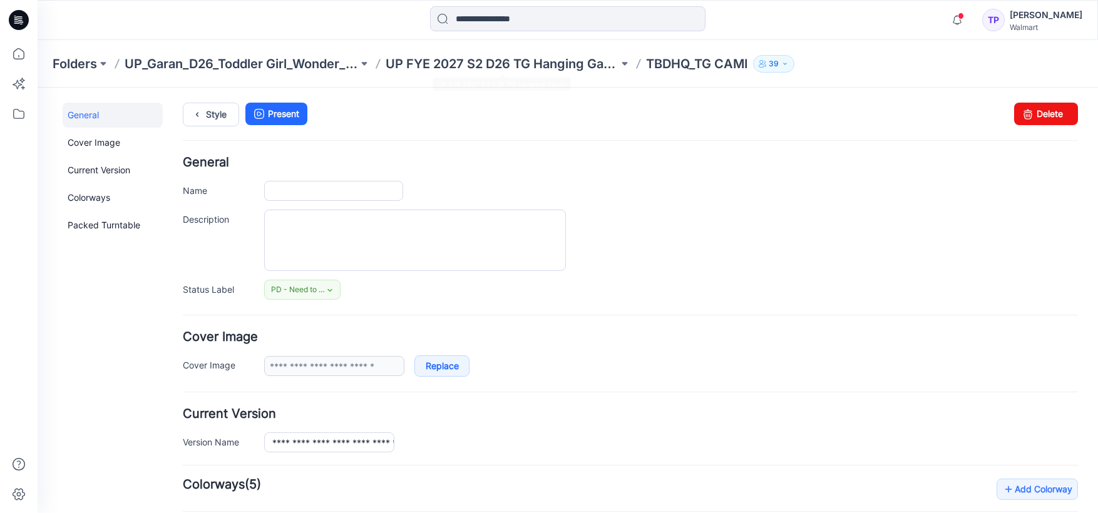
type input "**********"
click at [523, 62] on p "UP FYE 2027 S2 D26 TG Hanging Garan" at bounding box center [501, 64] width 233 height 18
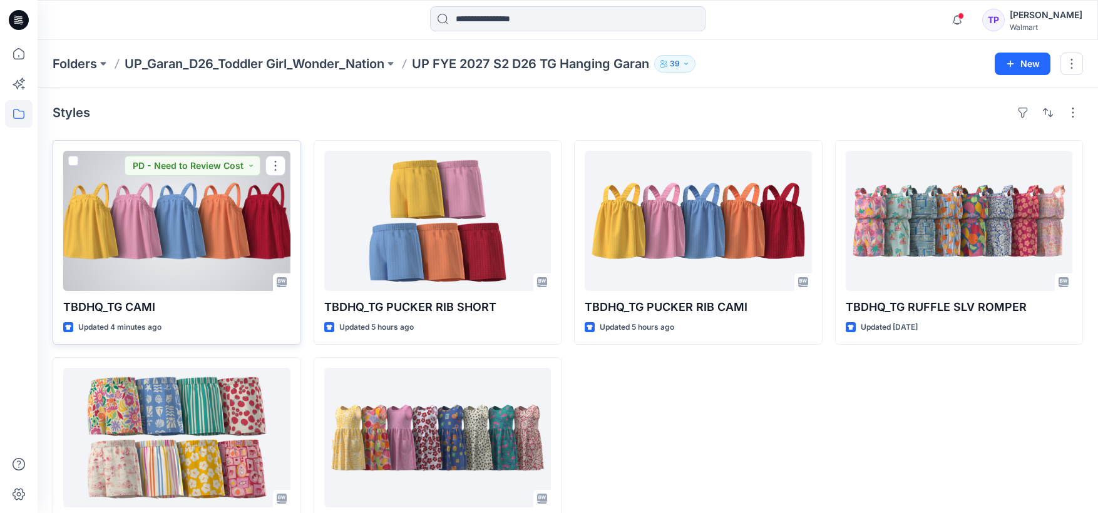
click at [223, 217] on div at bounding box center [176, 221] width 227 height 140
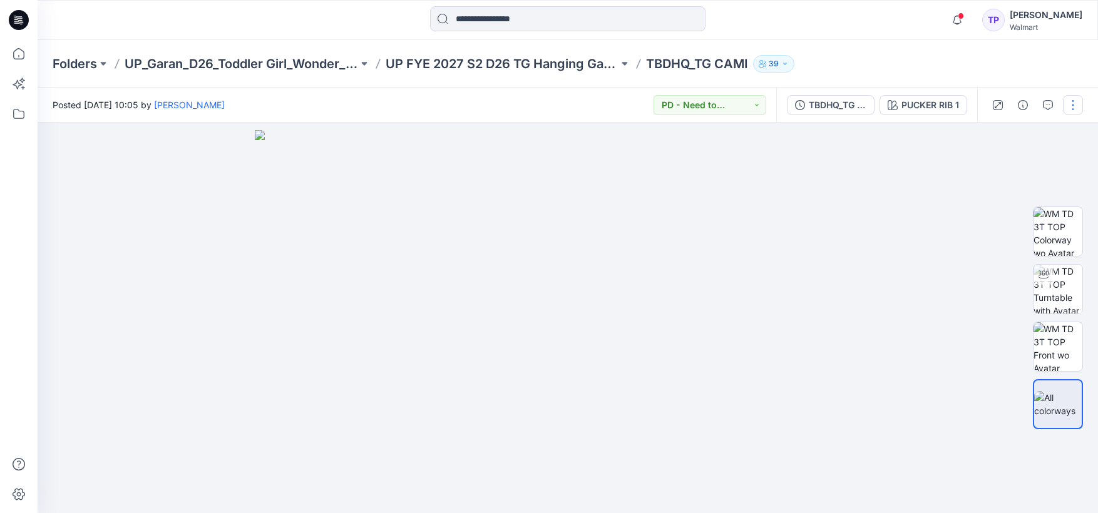
click at [1076, 101] on button "button" at bounding box center [1073, 105] width 20 height 20
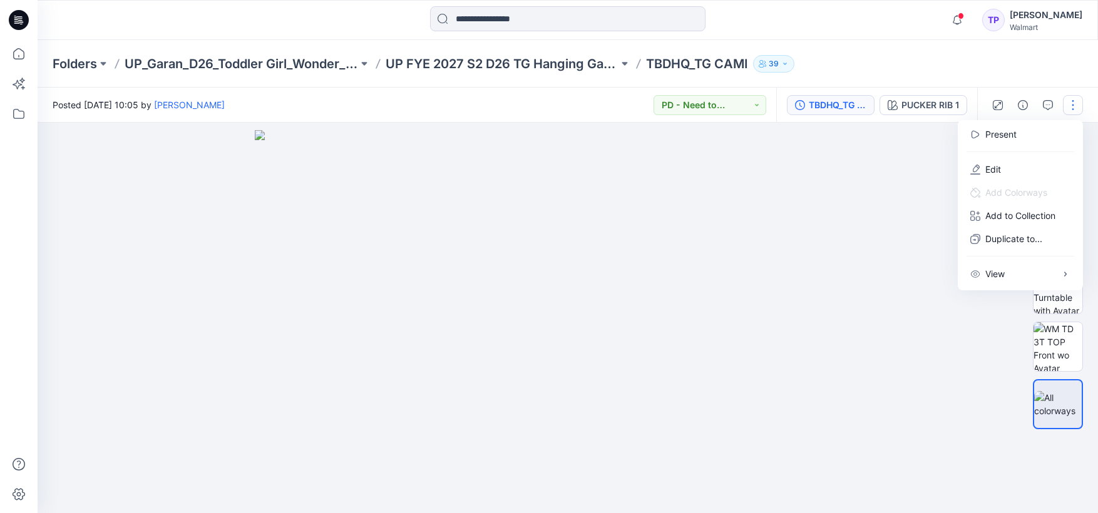
click at [827, 99] on div "TBDHQ_TG ELASTIC TANK_TG3025-R3" at bounding box center [838, 105] width 58 height 14
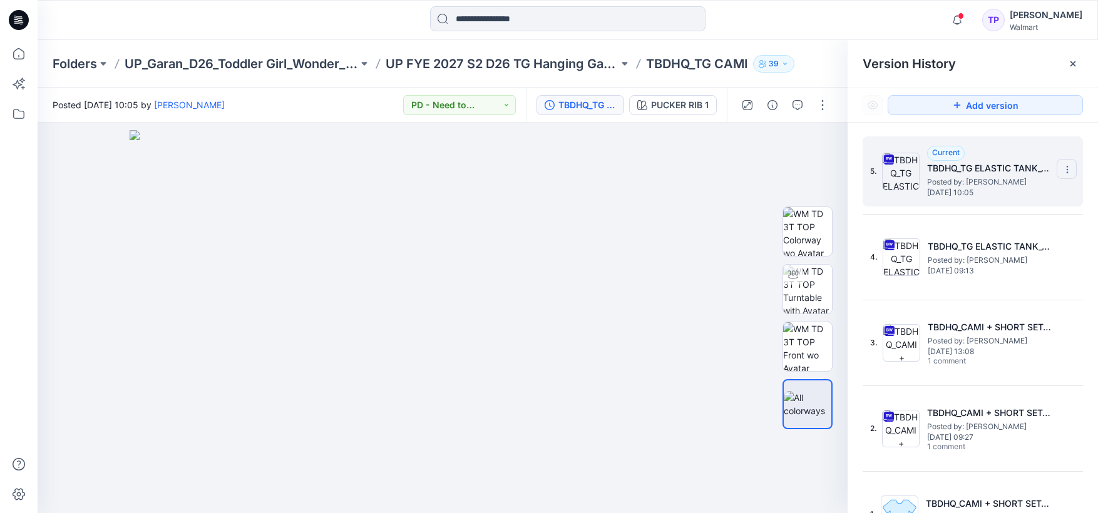
click at [1068, 169] on icon at bounding box center [1067, 170] width 10 height 10
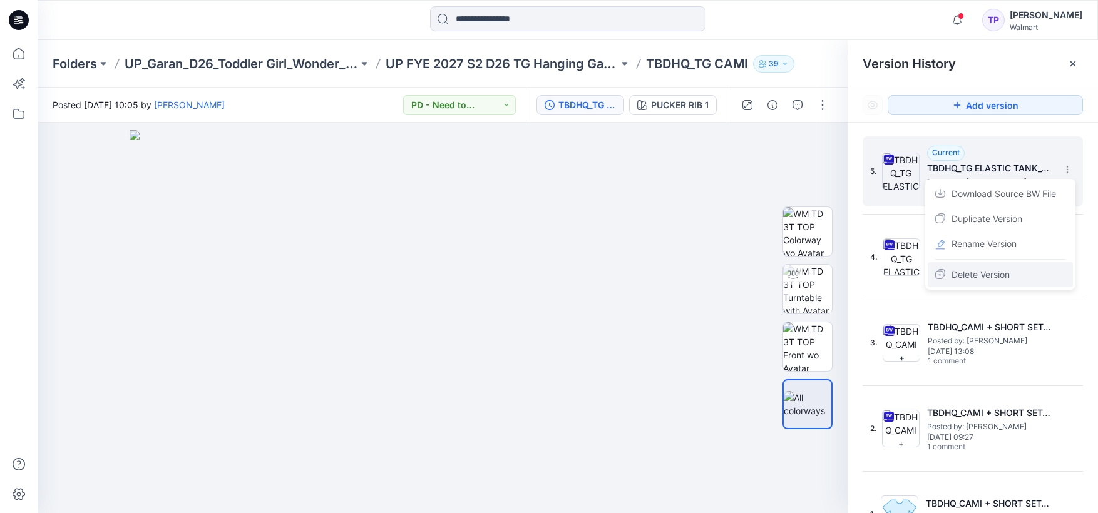
click at [985, 283] on div "Delete Version" at bounding box center [999, 274] width 145 height 25
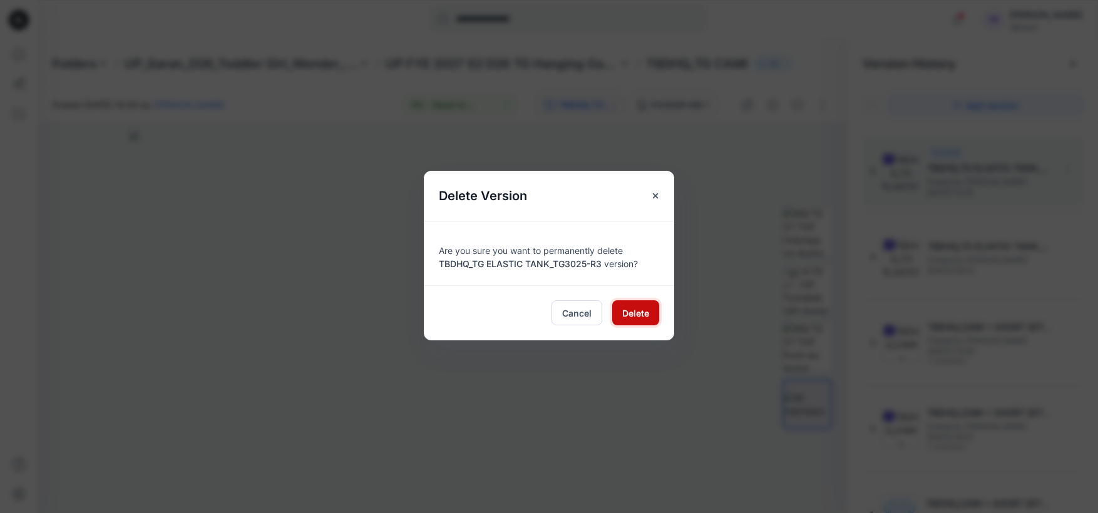
click at [628, 323] on button "Delete" at bounding box center [635, 312] width 47 height 25
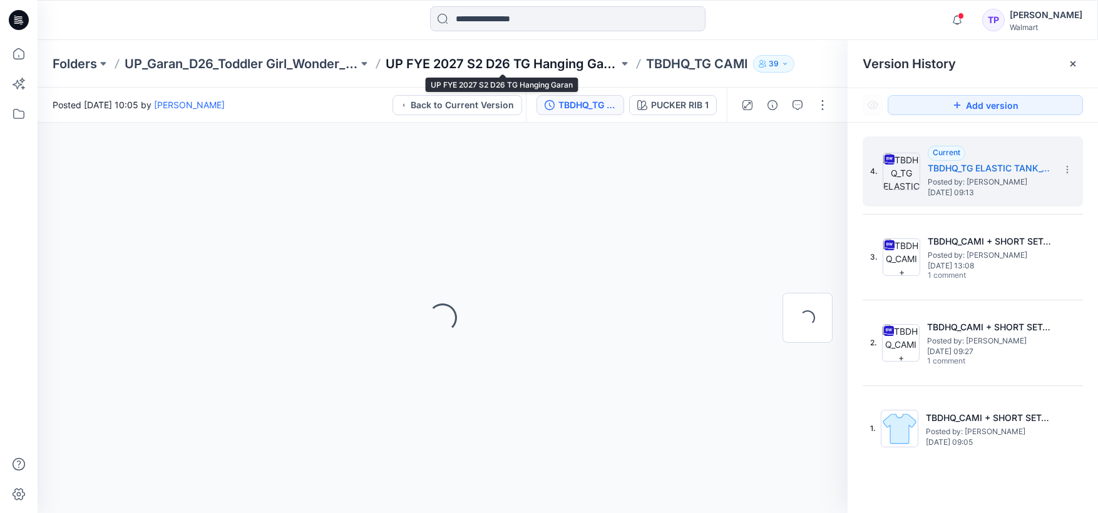
click at [454, 60] on p "UP FYE 2027 S2 D26 TG Hanging Garan" at bounding box center [501, 64] width 233 height 18
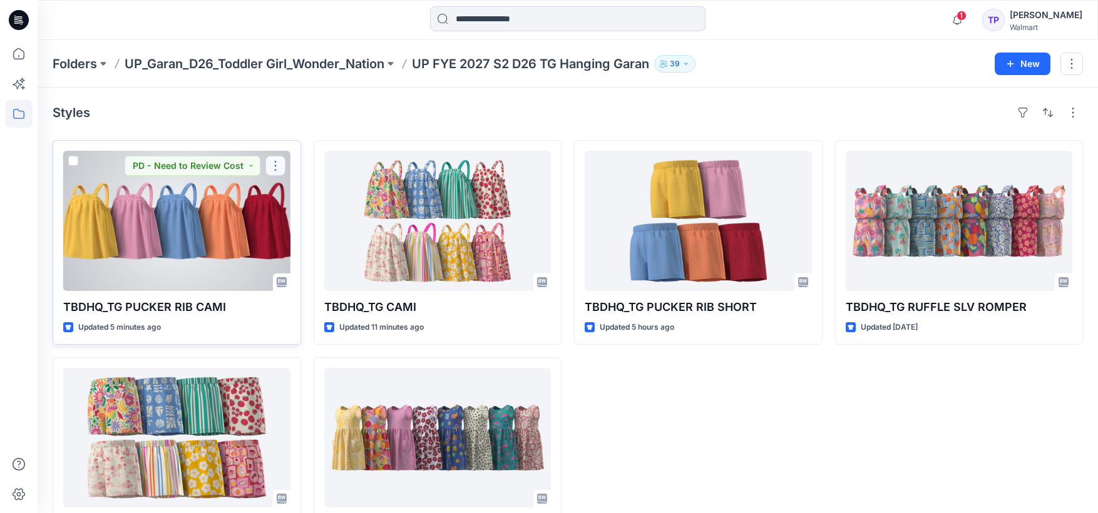
click at [275, 165] on button "button" at bounding box center [275, 166] width 20 height 20
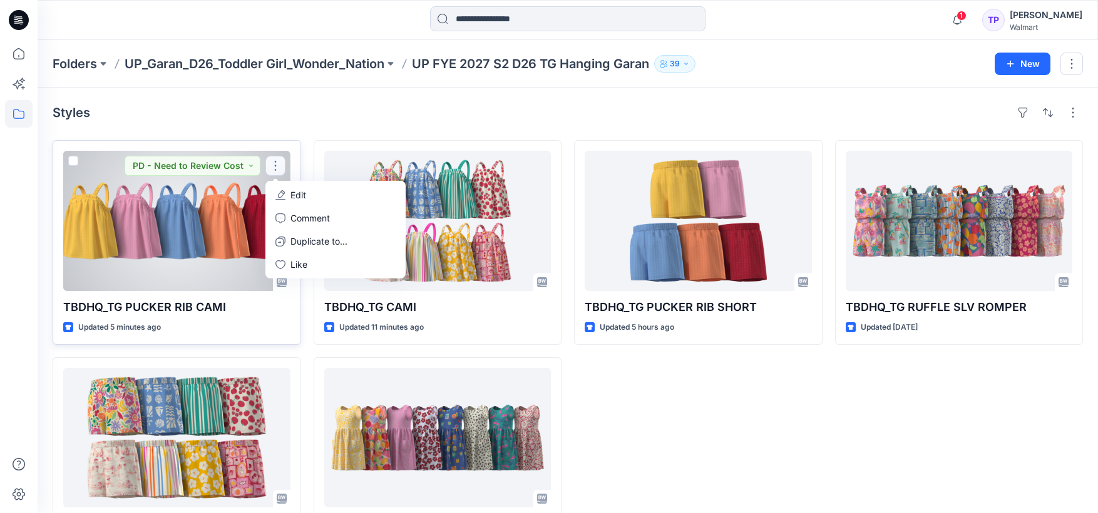
click at [314, 198] on button "Edit" at bounding box center [335, 194] width 135 height 23
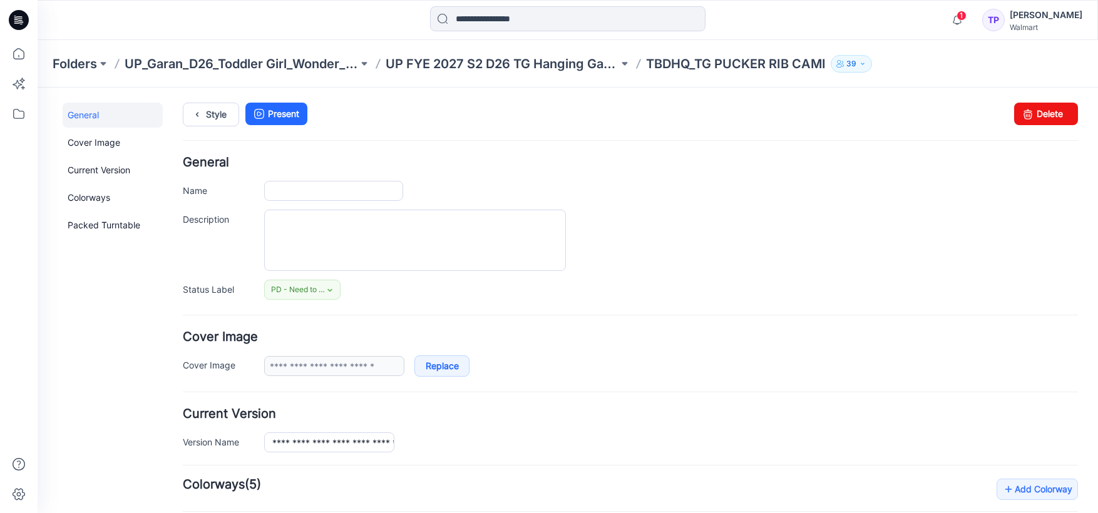
type input "**********"
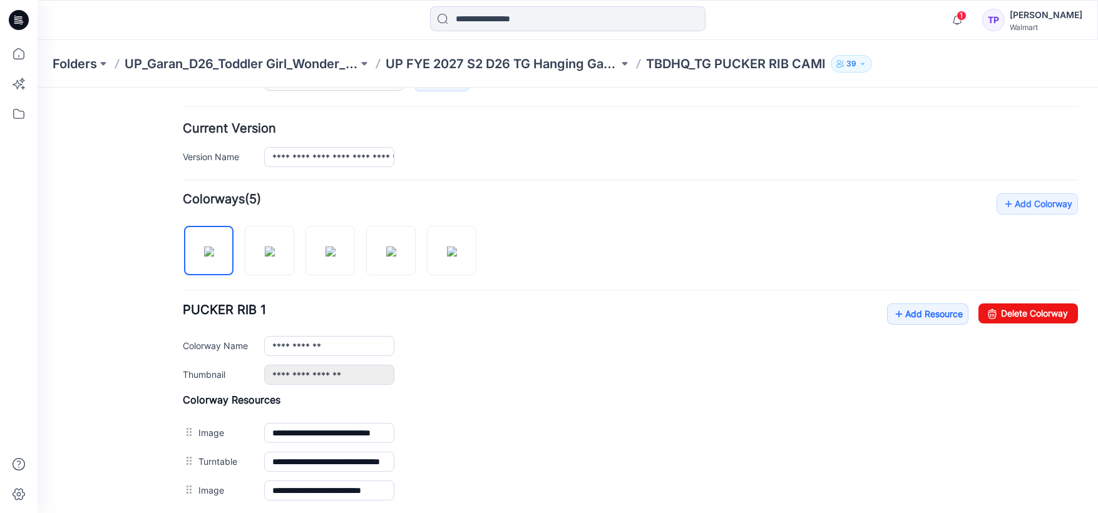
scroll to position [421, 0]
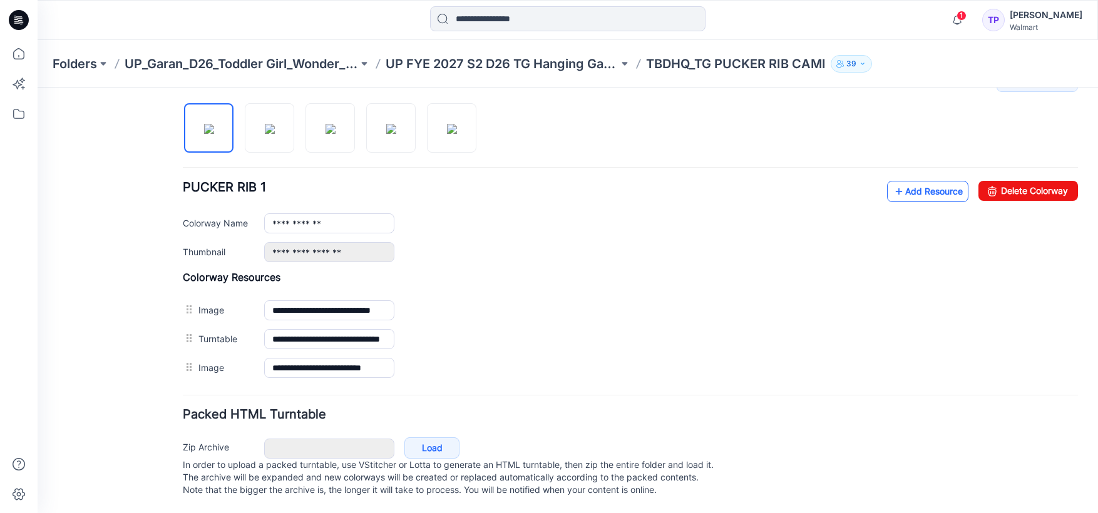
click at [937, 183] on link "Add Resource" at bounding box center [927, 191] width 81 height 21
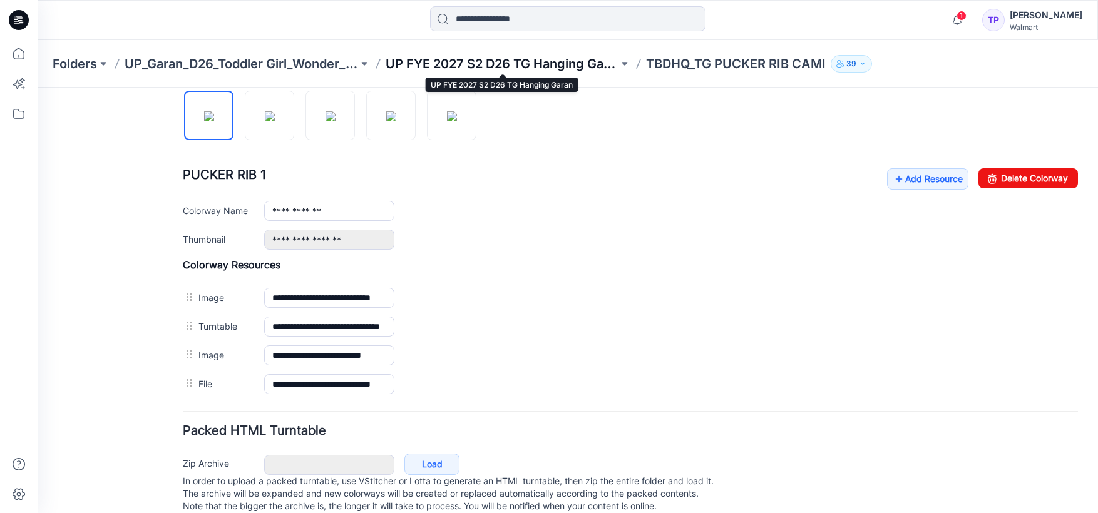
click at [486, 63] on p "UP FYE 2027 S2 D26 TG Hanging Garan" at bounding box center [501, 64] width 233 height 18
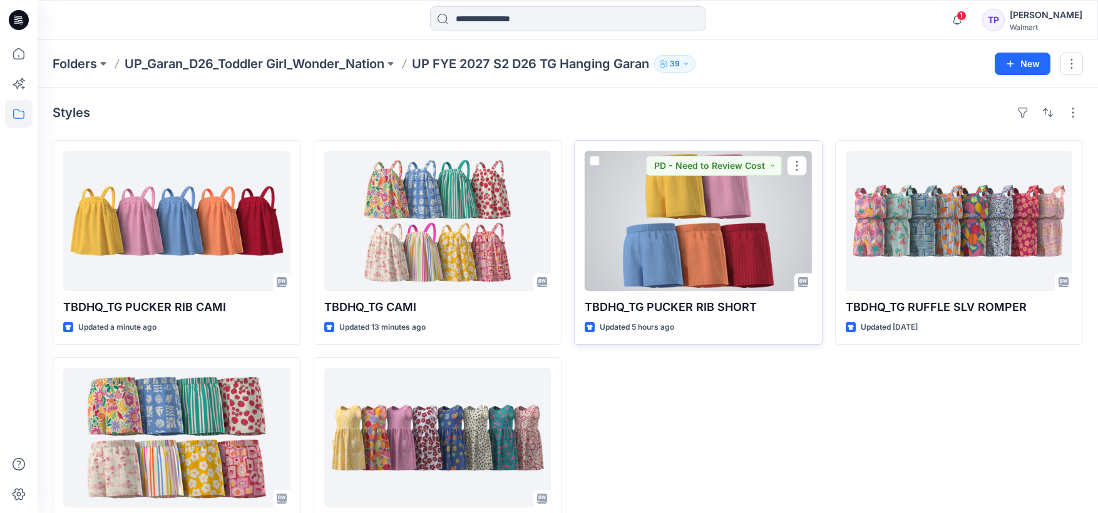
scroll to position [63, 0]
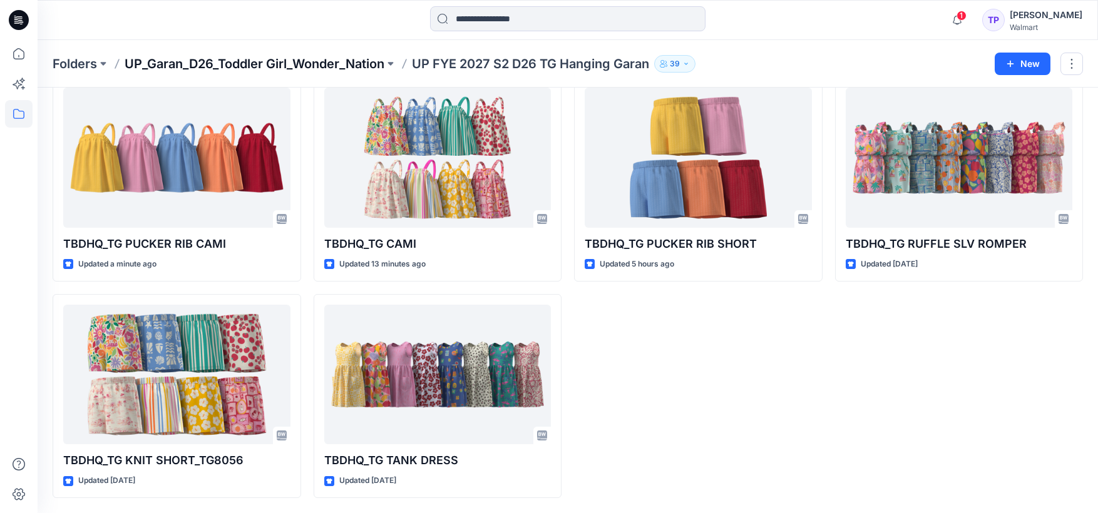
click at [267, 67] on p "UP_Garan_D26_Toddler Girl_Wonder_Nation" at bounding box center [255, 64] width 260 height 18
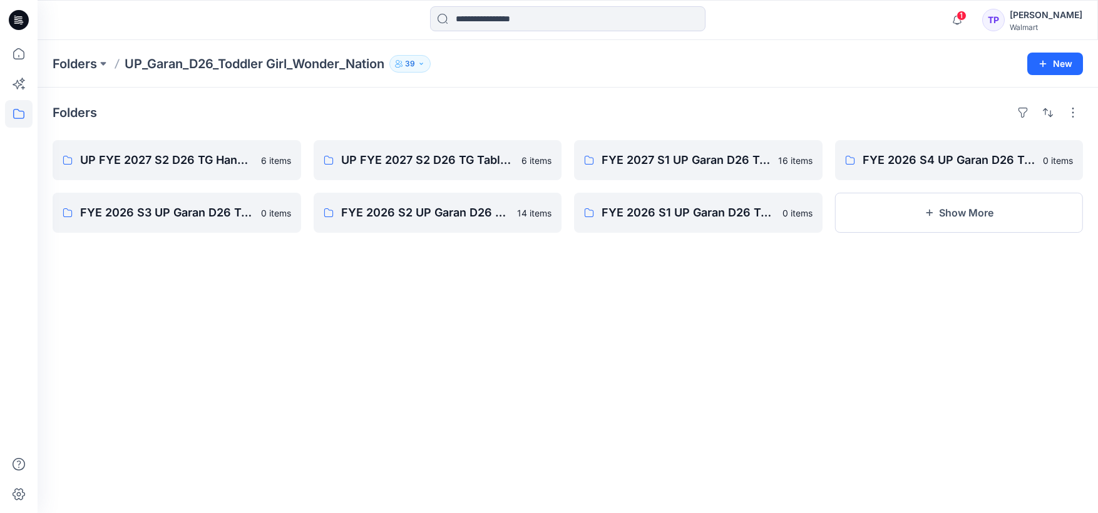
scroll to position [63, 0]
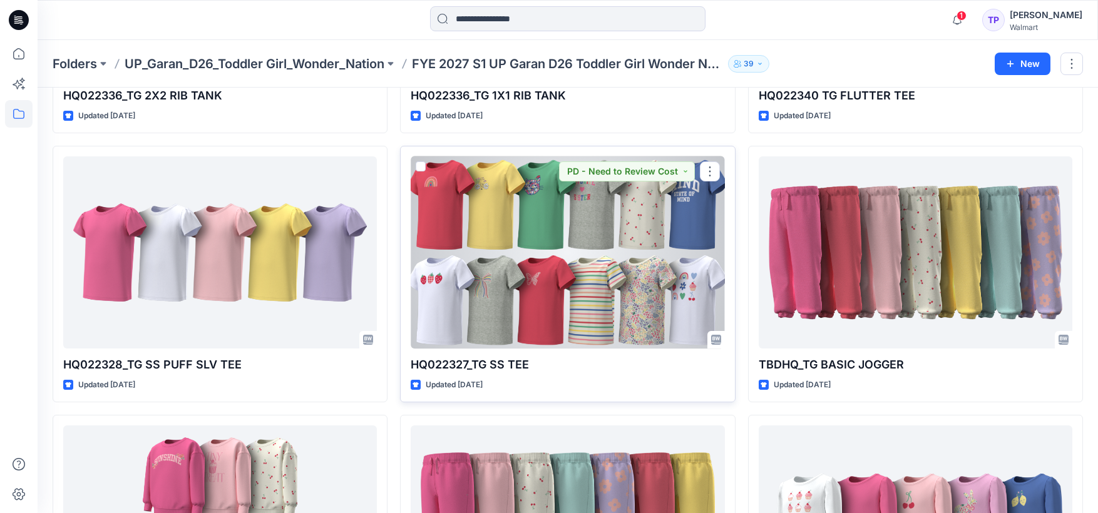
scroll to position [531, 0]
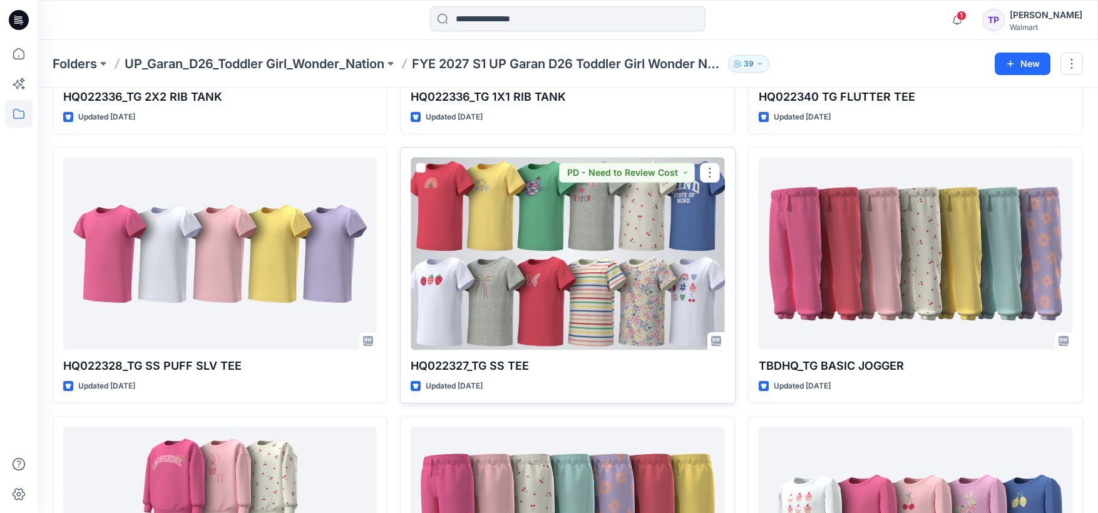
click at [673, 278] on div at bounding box center [568, 254] width 314 height 192
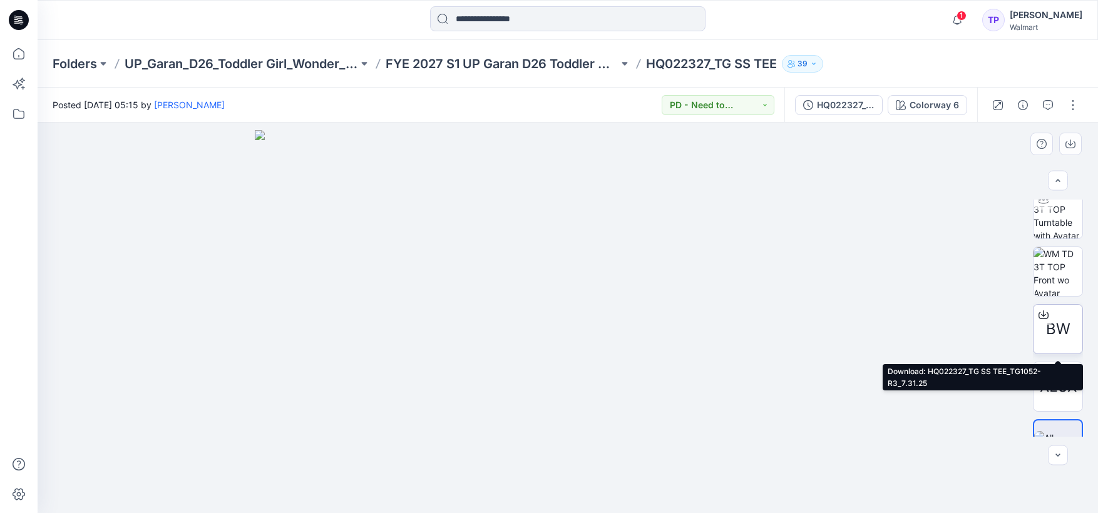
scroll to position [101, 0]
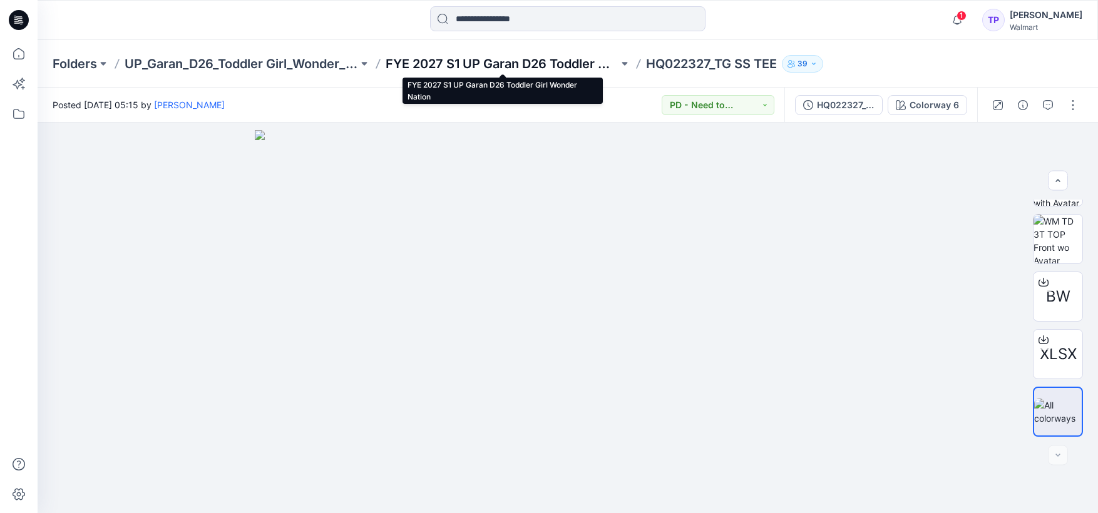
click at [543, 64] on p "FYE 2027 S1 UP Garan D26 Toddler Girl Wonder Nation" at bounding box center [501, 64] width 233 height 18
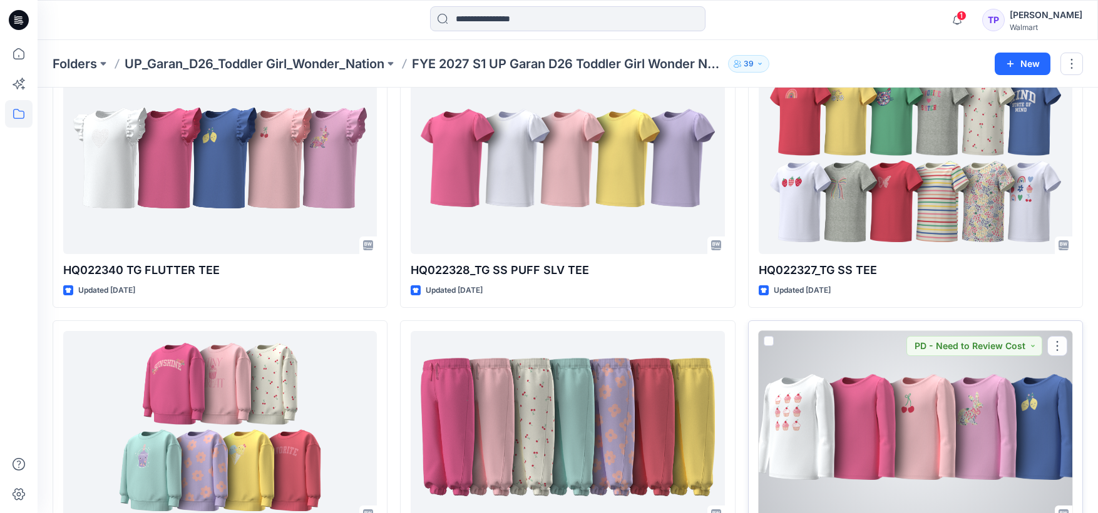
scroll to position [628, 0]
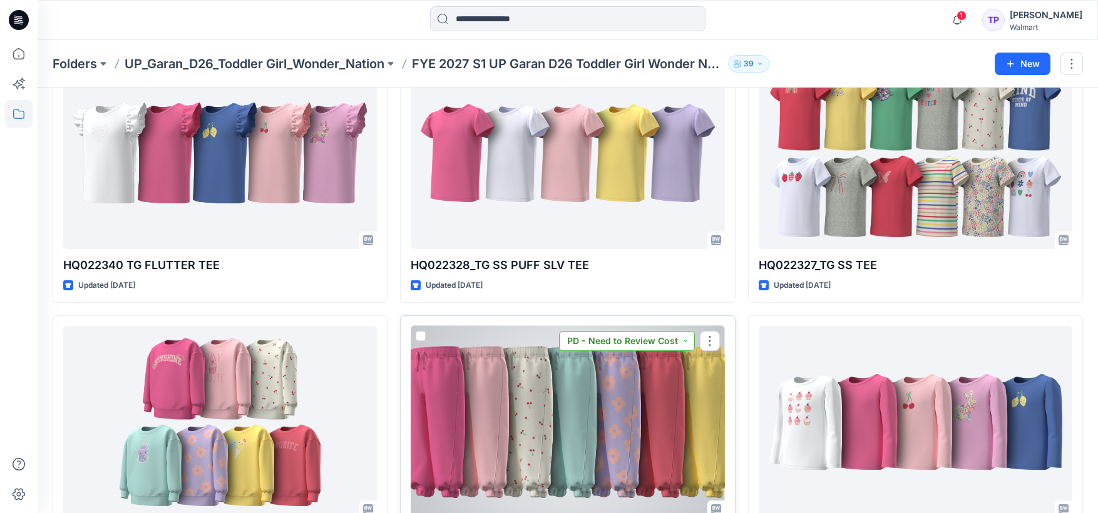
click at [657, 344] on button "PD - Need to Review Cost" at bounding box center [627, 341] width 136 height 20
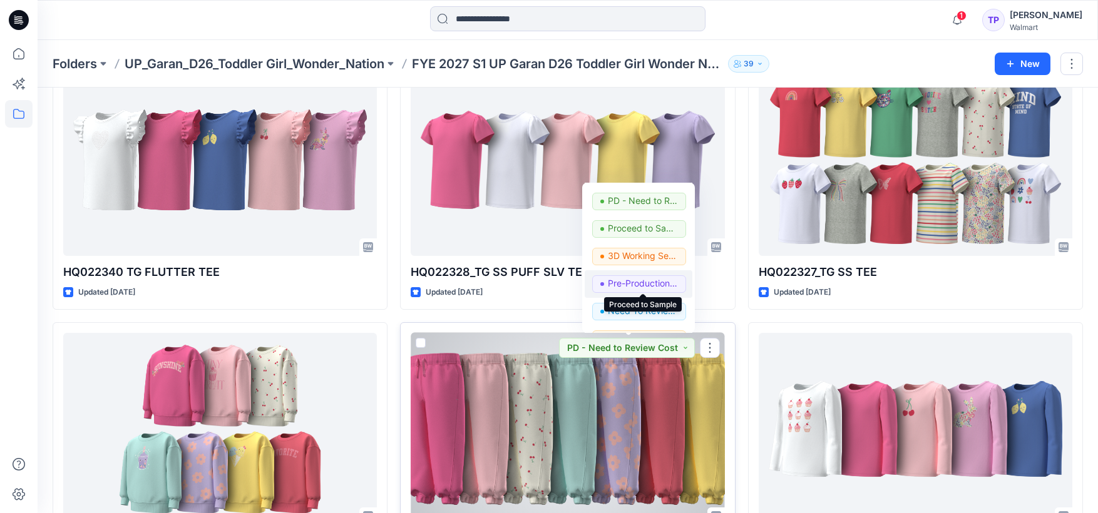
scroll to position [158, 0]
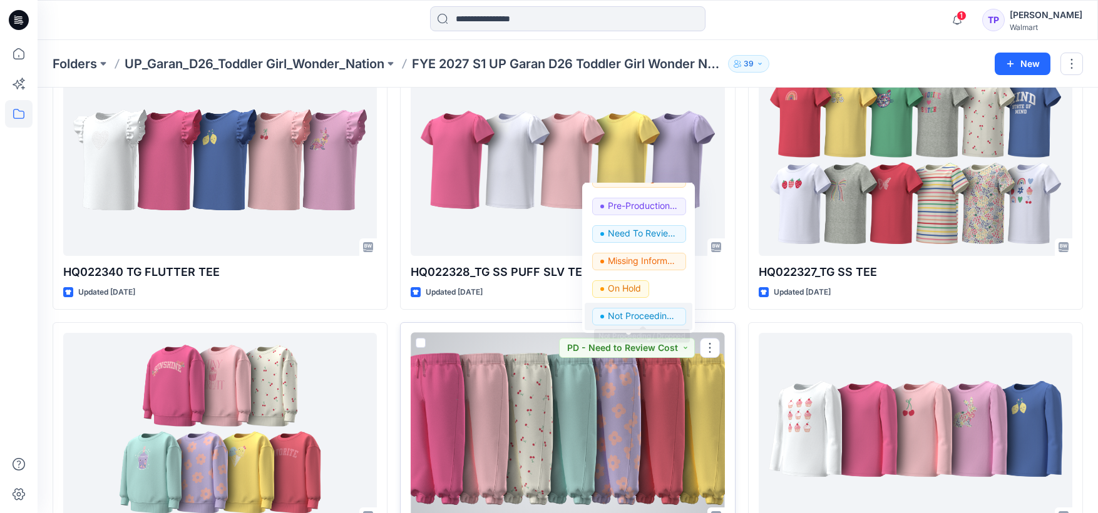
click at [647, 322] on p "Not Proceeding / Dropped" at bounding box center [643, 316] width 70 height 16
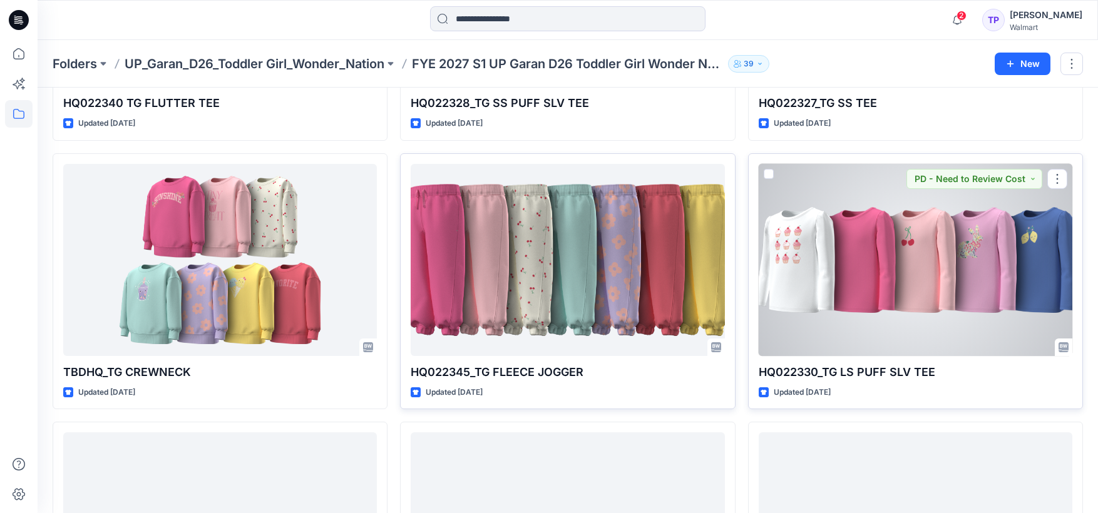
scroll to position [827, 0]
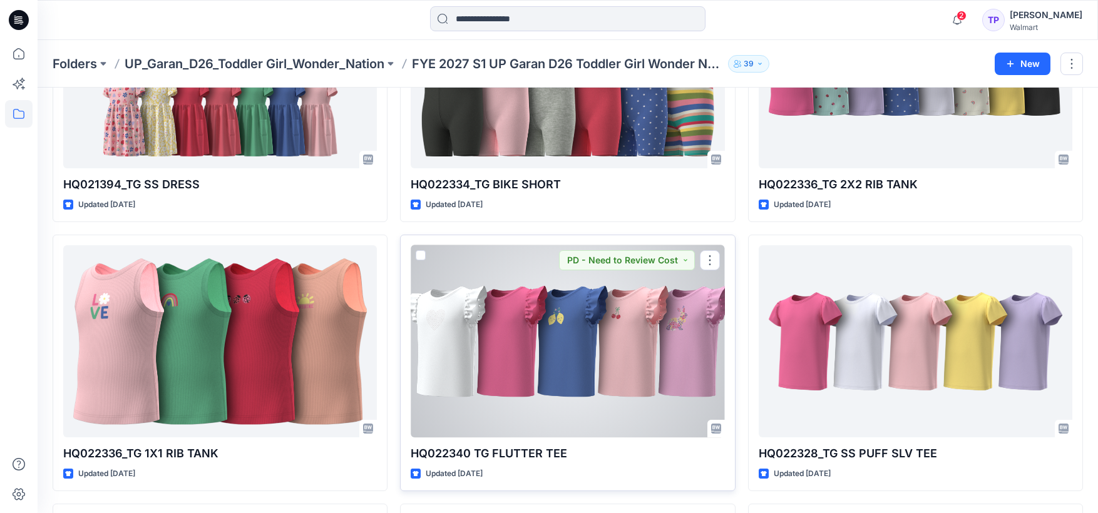
scroll to position [467, 0]
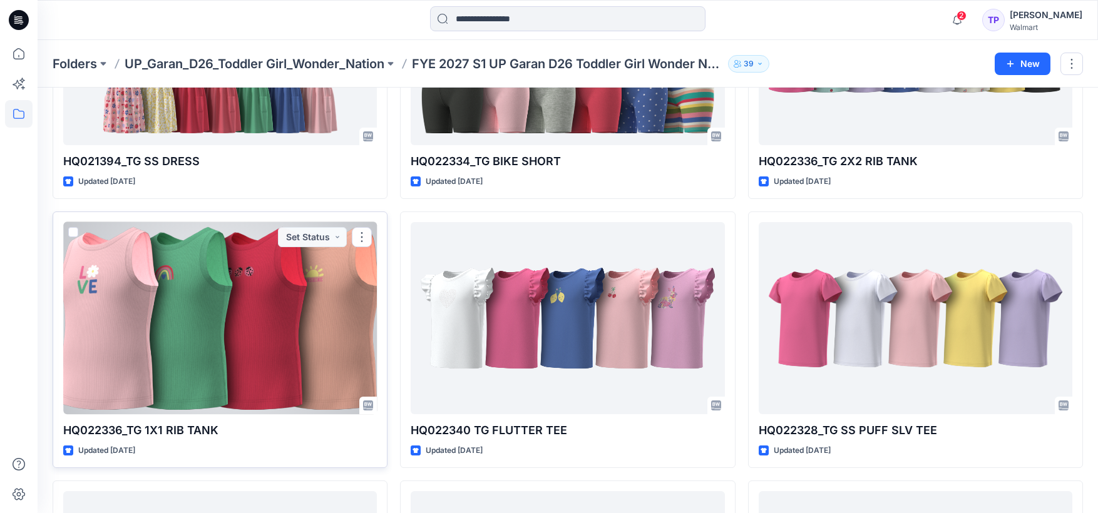
click at [181, 320] on div at bounding box center [220, 318] width 314 height 192
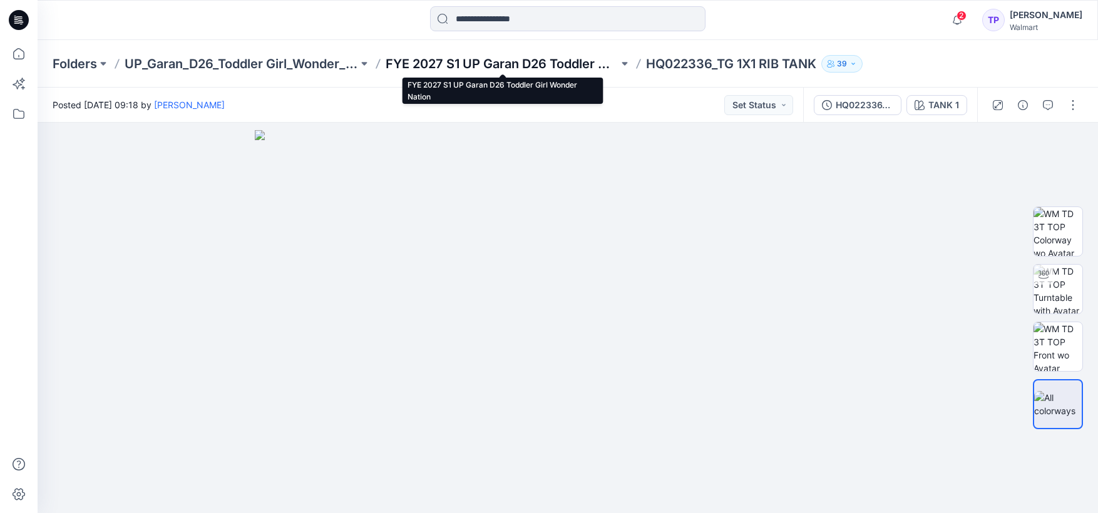
click at [566, 61] on p "FYE 2027 S1 UP Garan D26 Toddler Girl Wonder Nation" at bounding box center [501, 64] width 233 height 18
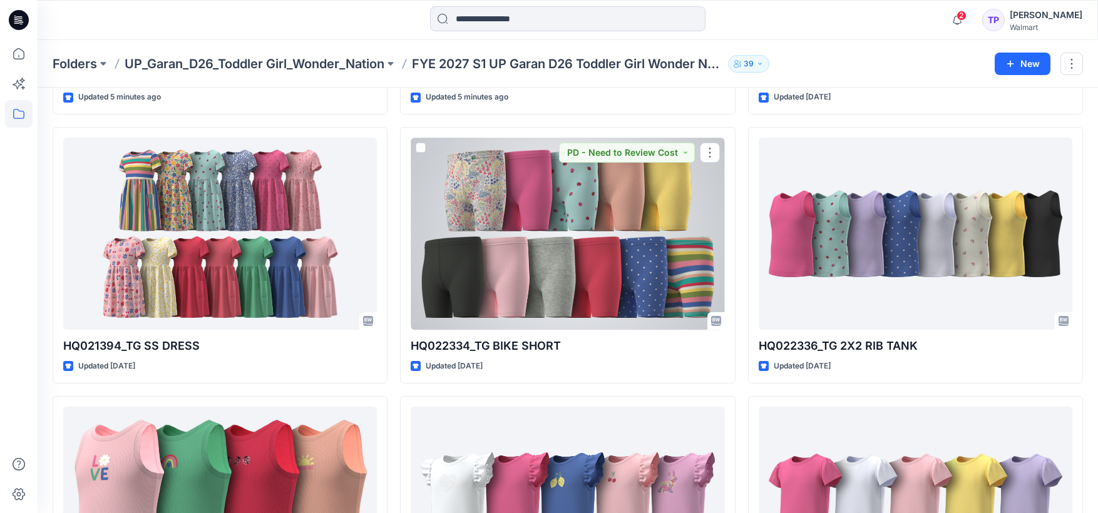
scroll to position [290, 0]
